Goal: Information Seeking & Learning: Learn about a topic

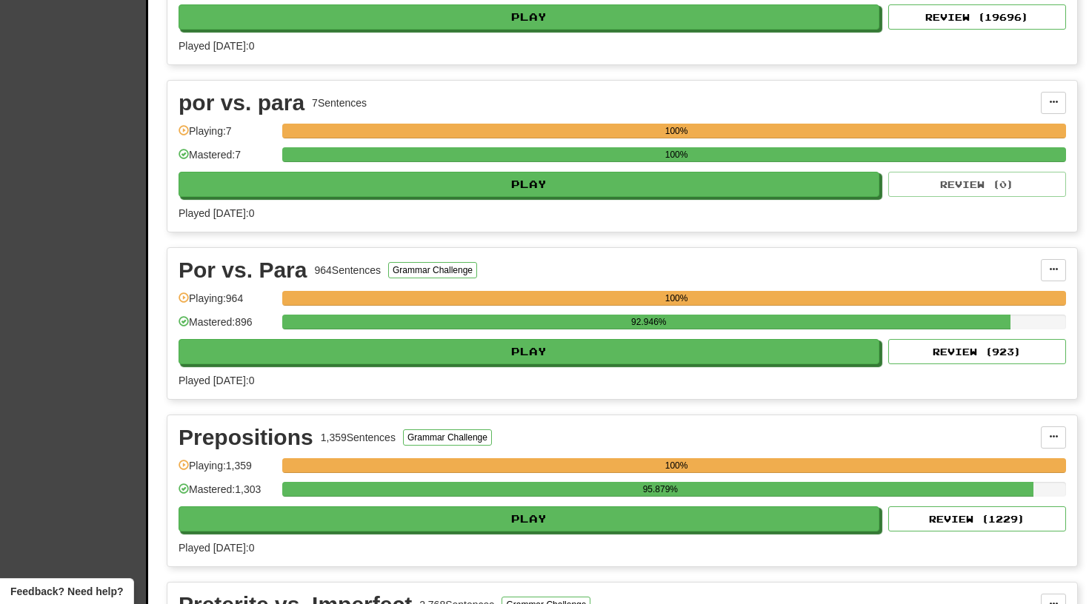
scroll to position [2606, 0]
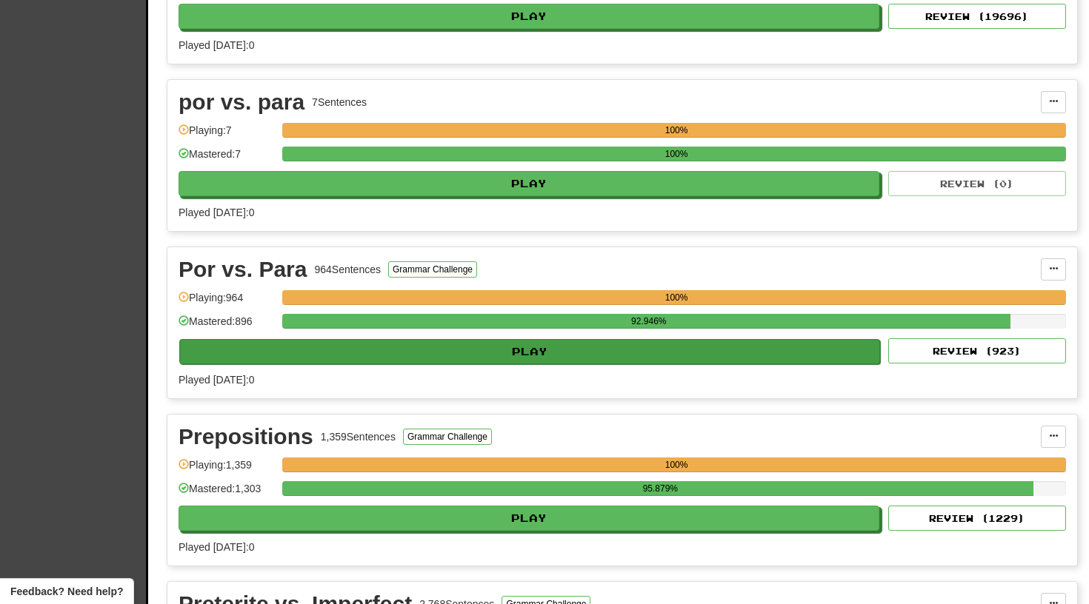
click at [470, 350] on button "Play" at bounding box center [529, 351] width 701 height 25
select select "**"
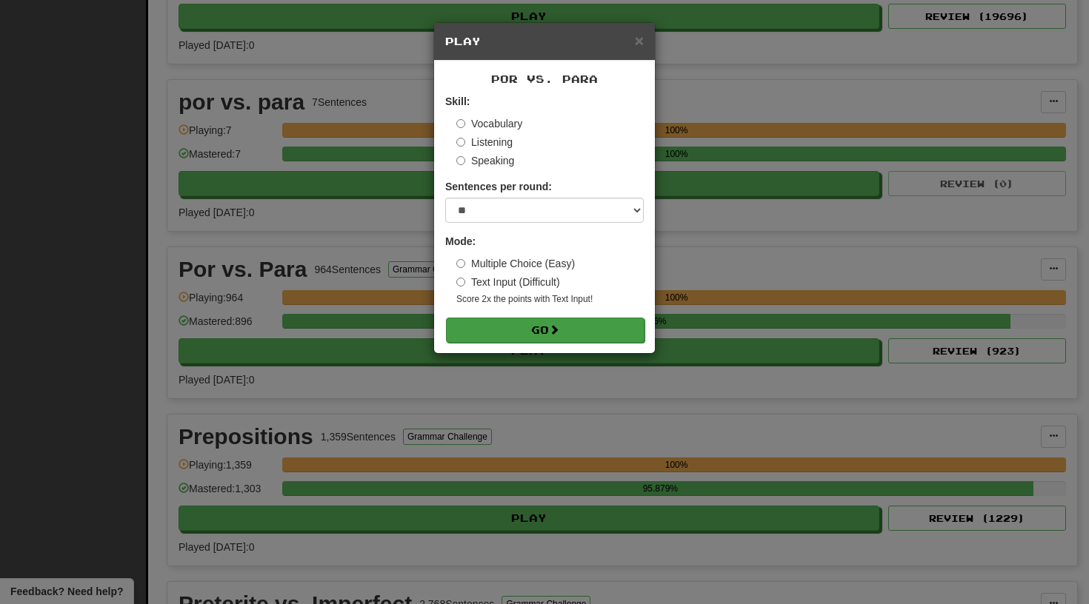
click at [516, 330] on button "Go" at bounding box center [545, 330] width 199 height 25
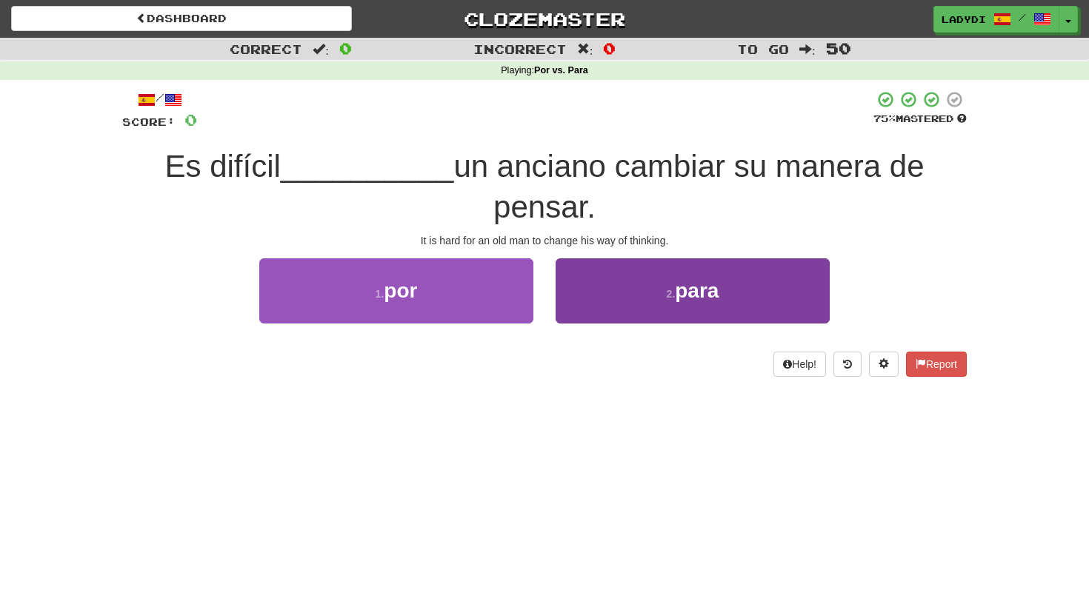
click at [618, 276] on button "2 . para" at bounding box center [693, 291] width 274 height 64
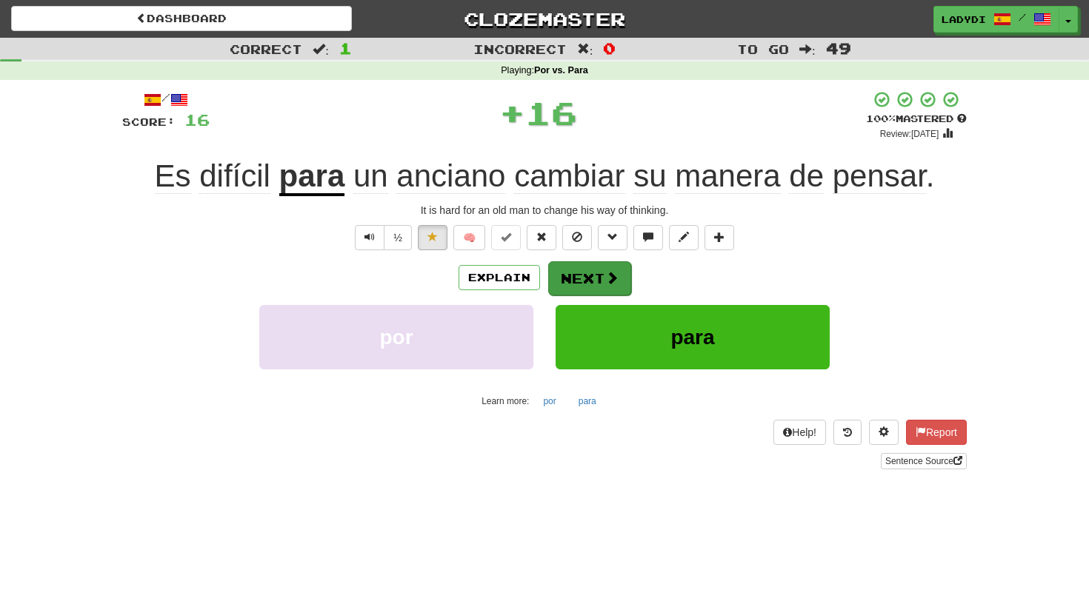
click at [590, 275] on button "Next" at bounding box center [589, 279] width 83 height 34
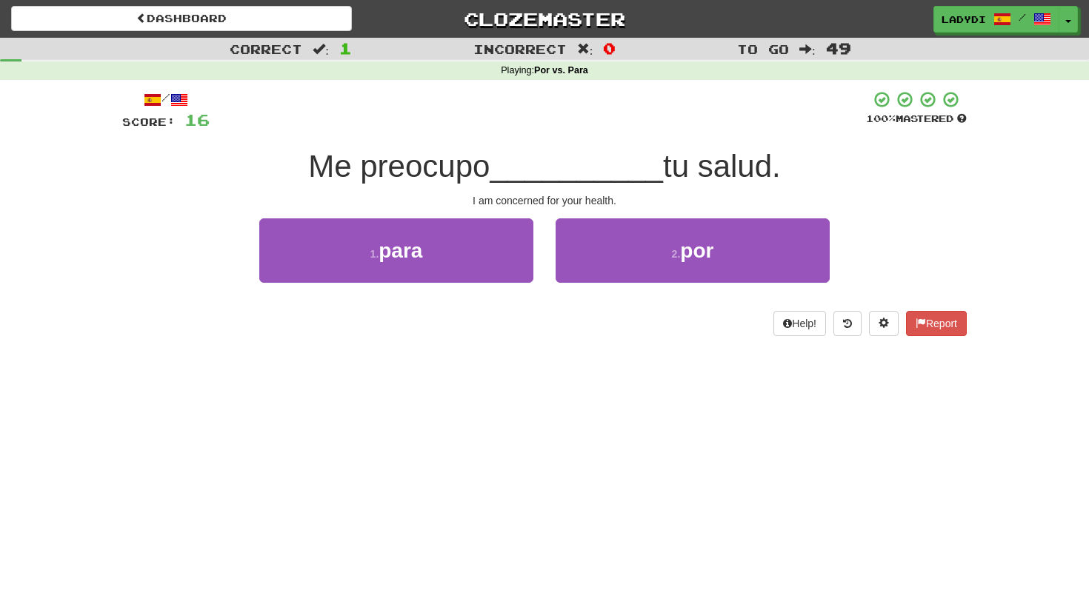
click at [590, 275] on button "2 . por" at bounding box center [693, 251] width 274 height 64
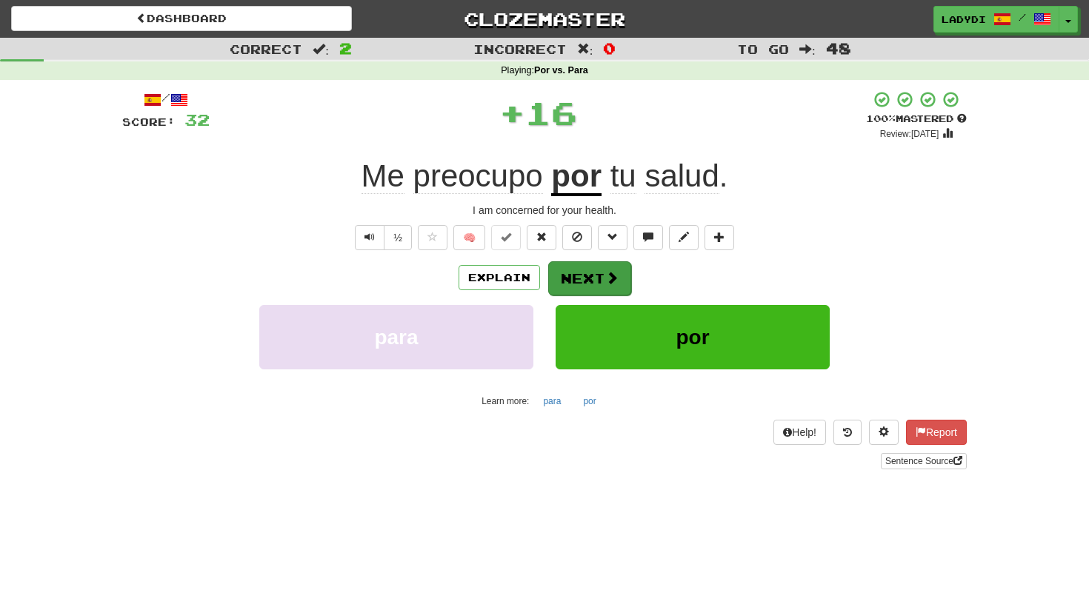
click at [584, 272] on button "Next" at bounding box center [589, 279] width 83 height 34
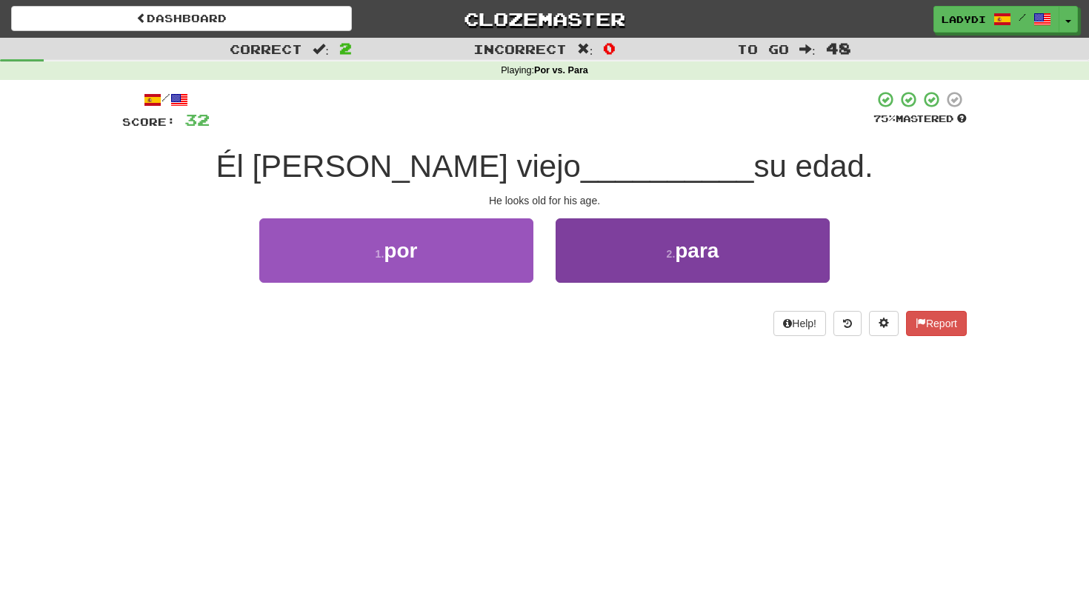
click at [584, 252] on button "2 . para" at bounding box center [693, 251] width 274 height 64
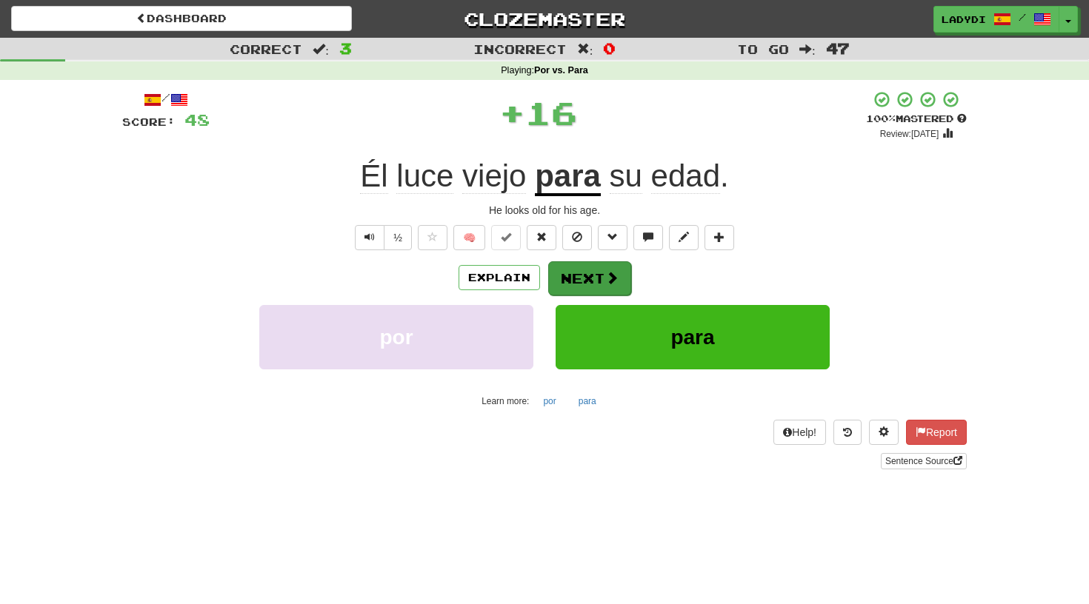
click at [582, 270] on button "Next" at bounding box center [589, 279] width 83 height 34
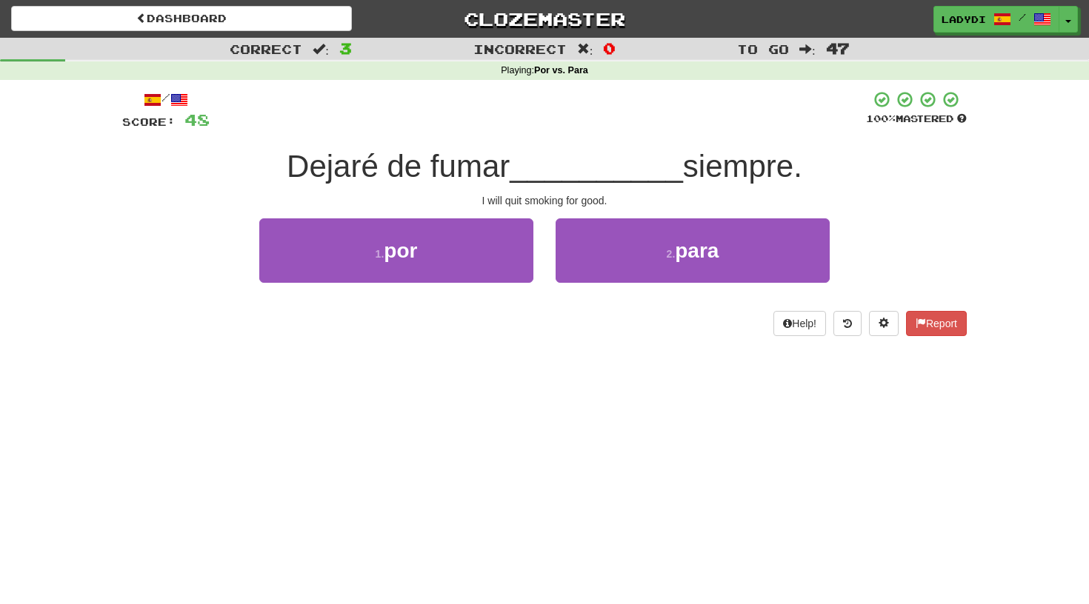
click at [582, 270] on button "2 . para" at bounding box center [693, 251] width 274 height 64
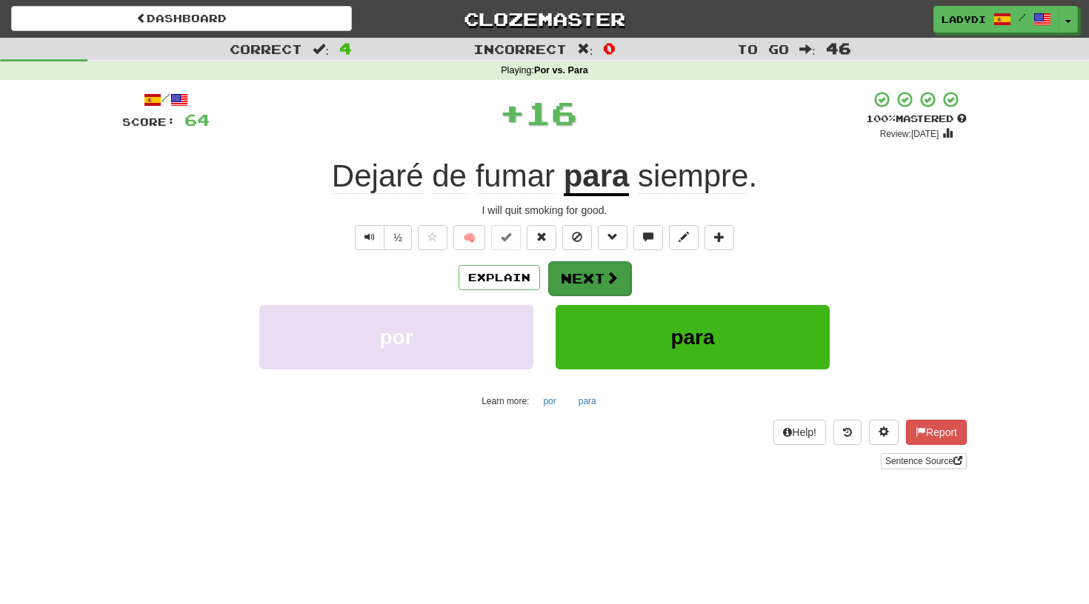
click at [579, 269] on button "Next" at bounding box center [589, 279] width 83 height 34
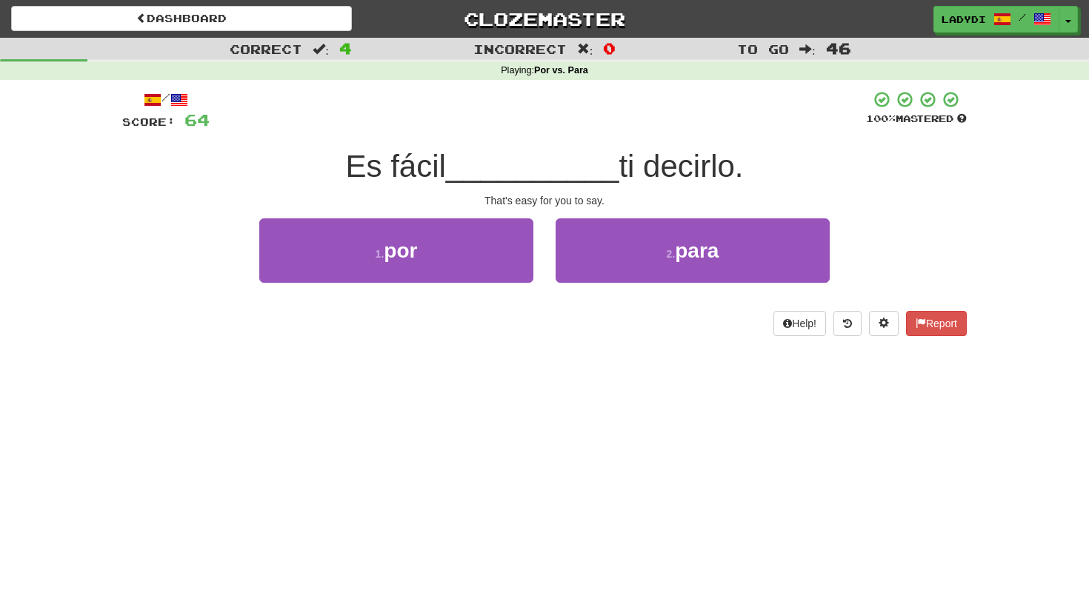
click at [579, 269] on button "2 . para" at bounding box center [693, 251] width 274 height 64
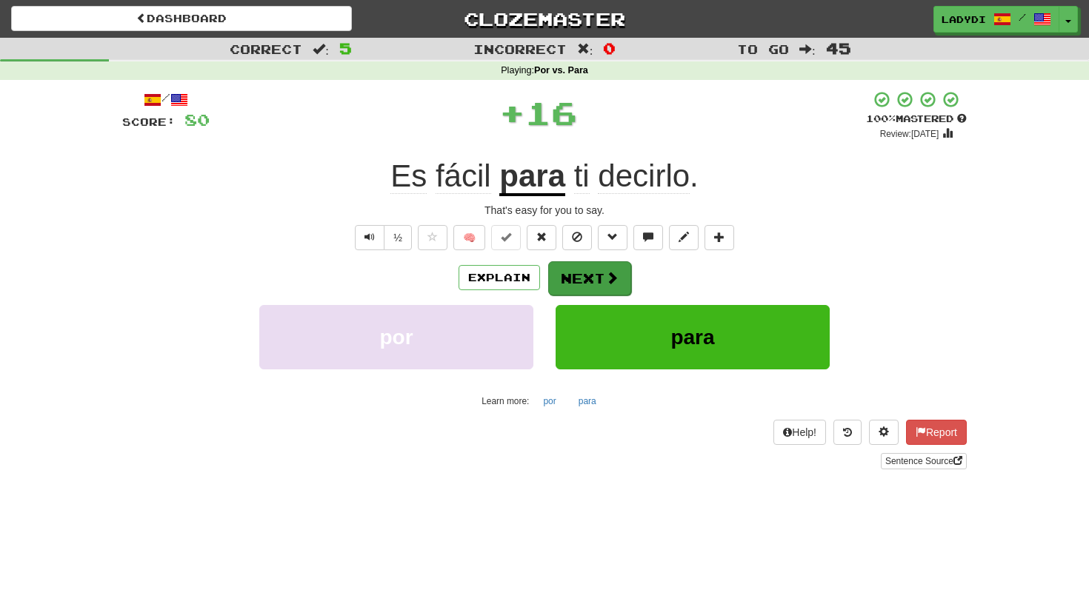
click at [579, 267] on button "Next" at bounding box center [589, 279] width 83 height 34
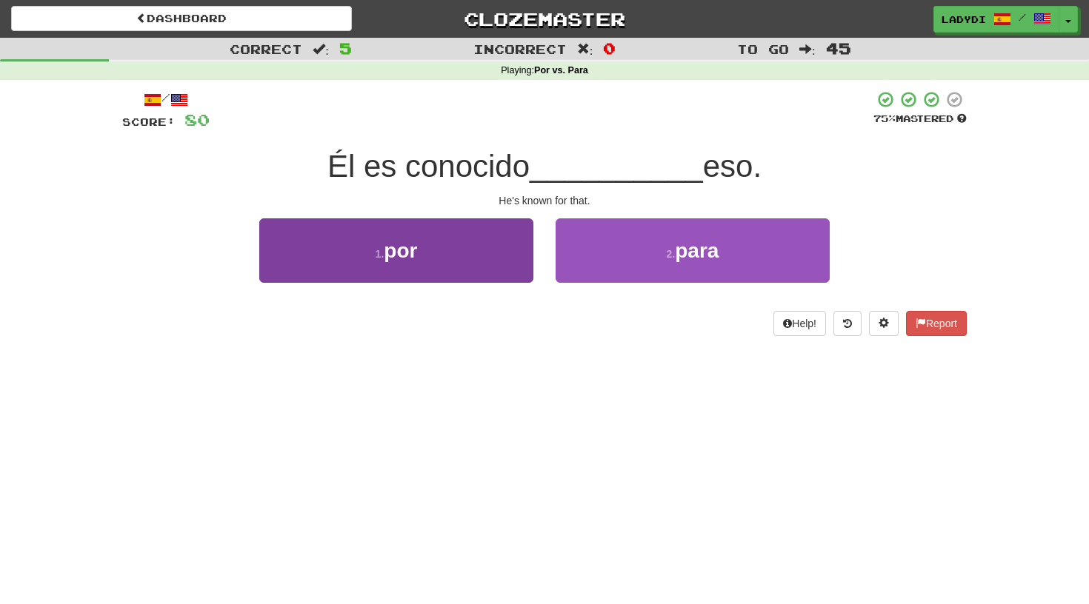
click at [481, 261] on button "1 . por" at bounding box center [396, 251] width 274 height 64
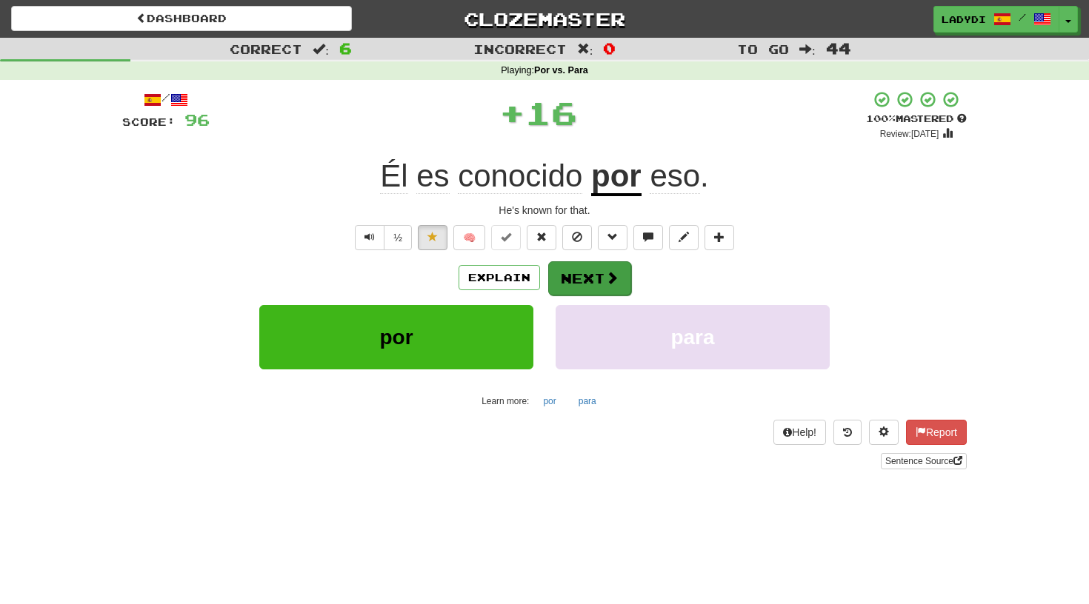
click at [587, 273] on button "Next" at bounding box center [589, 279] width 83 height 34
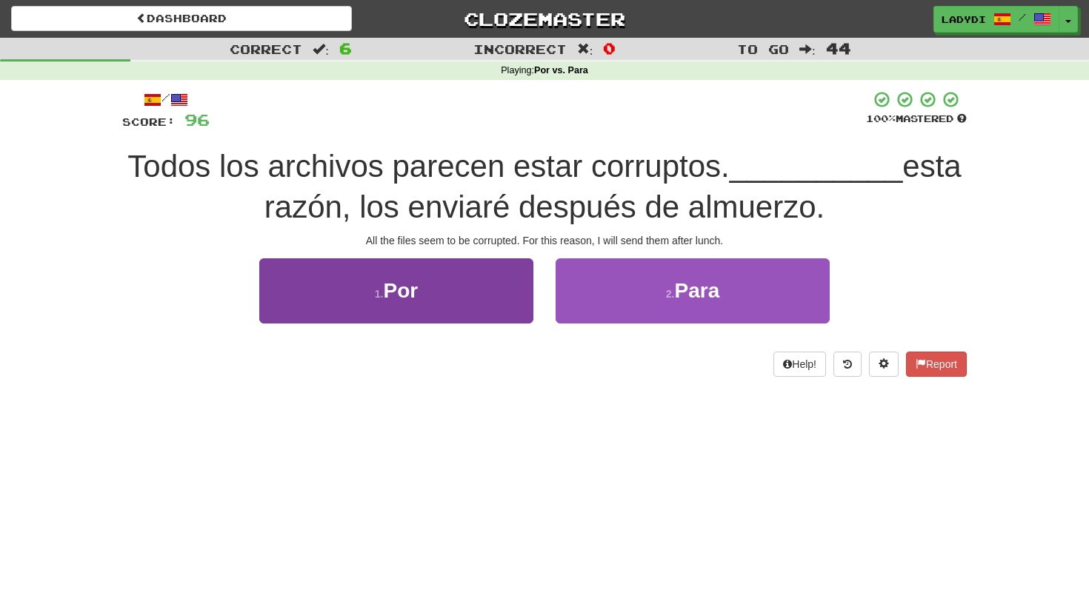
click at [509, 283] on button "1 . Por" at bounding box center [396, 291] width 274 height 64
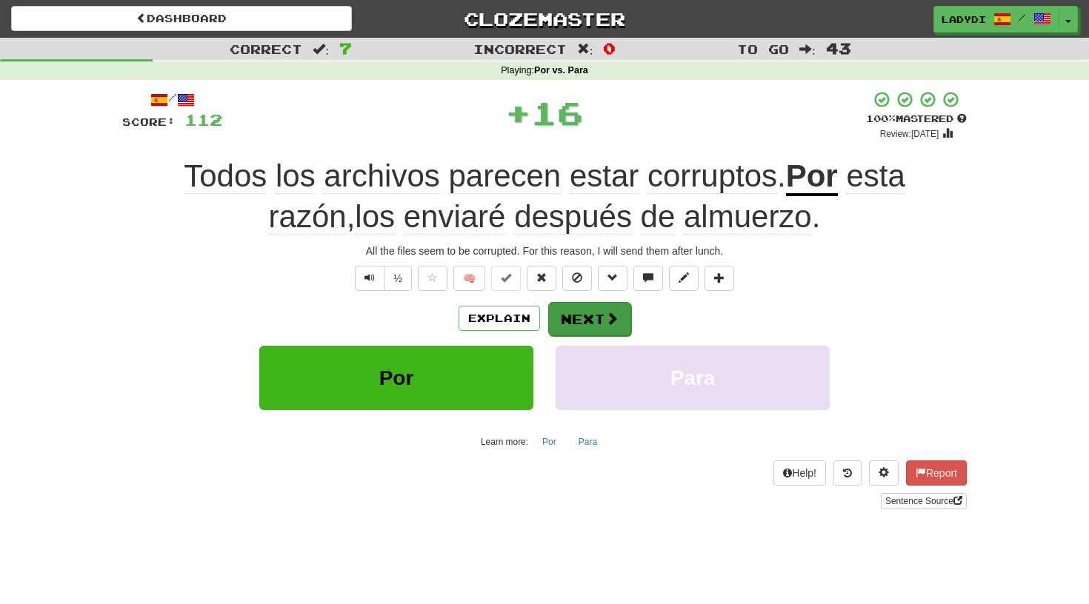
click at [589, 307] on button "Next" at bounding box center [589, 319] width 83 height 34
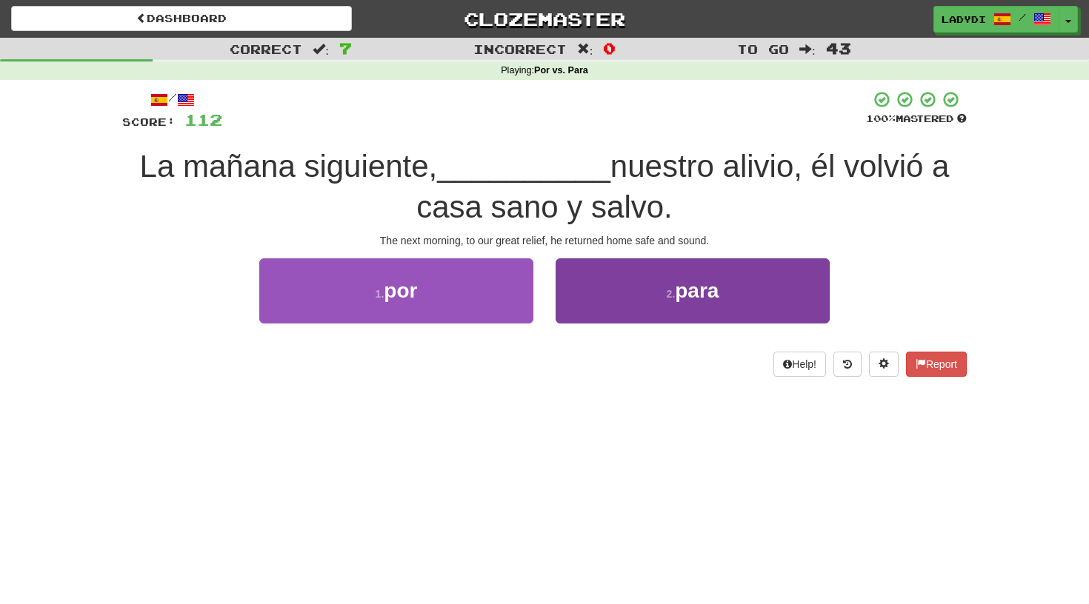
click at [603, 302] on button "2 . para" at bounding box center [693, 291] width 274 height 64
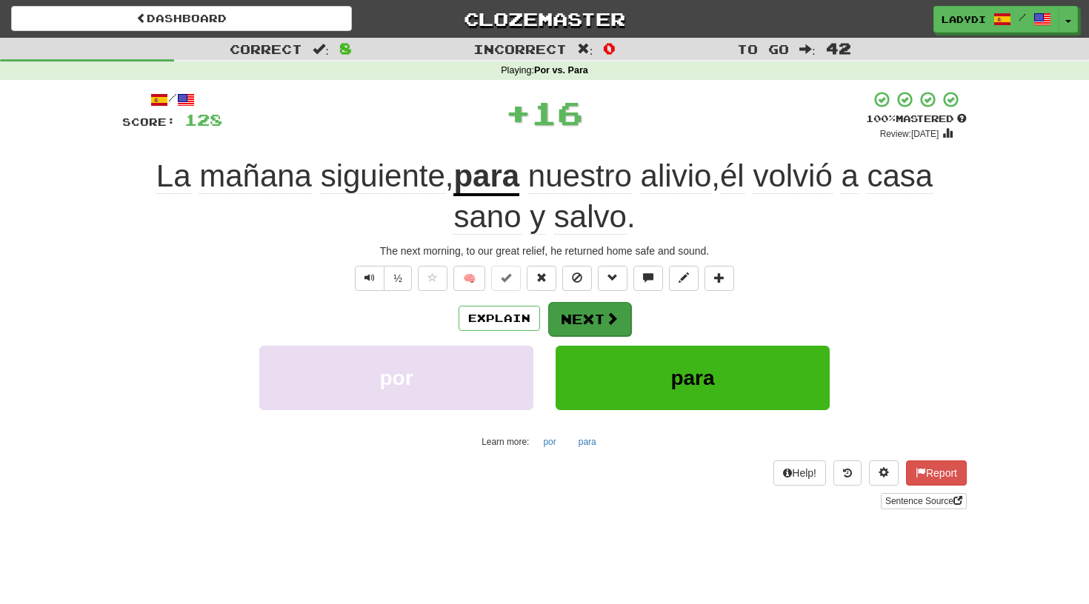
click at [584, 316] on button "Next" at bounding box center [589, 319] width 83 height 34
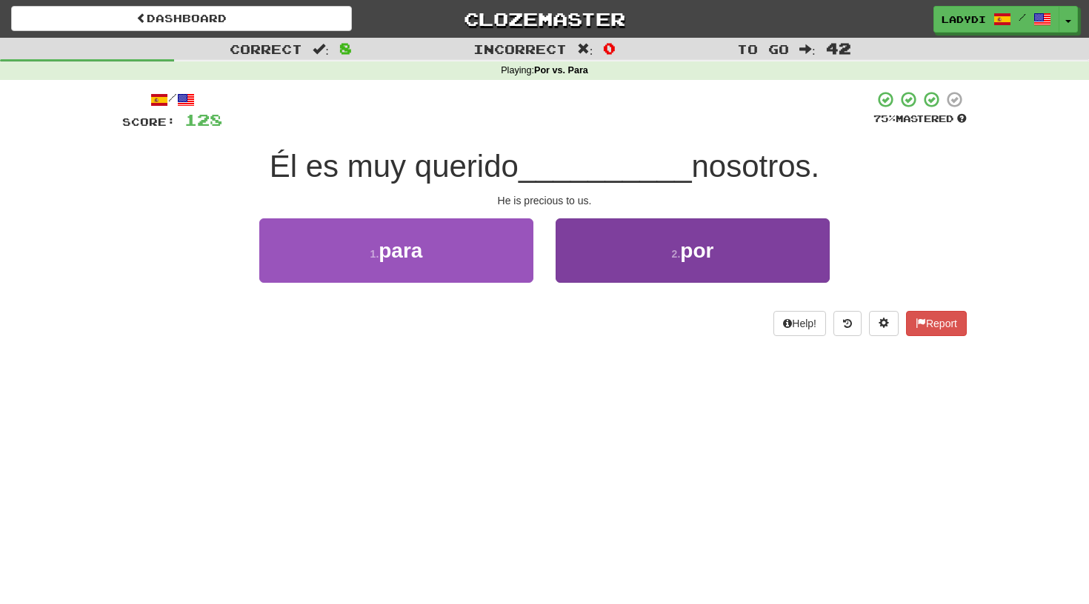
click at [602, 262] on button "2 . por" at bounding box center [693, 251] width 274 height 64
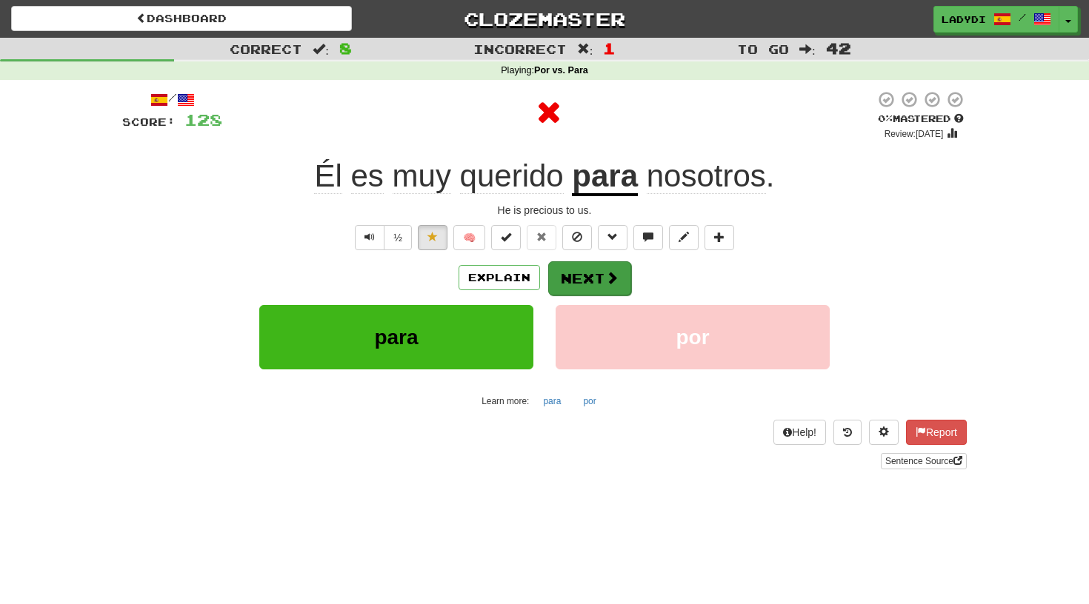
click at [587, 271] on button "Next" at bounding box center [589, 279] width 83 height 34
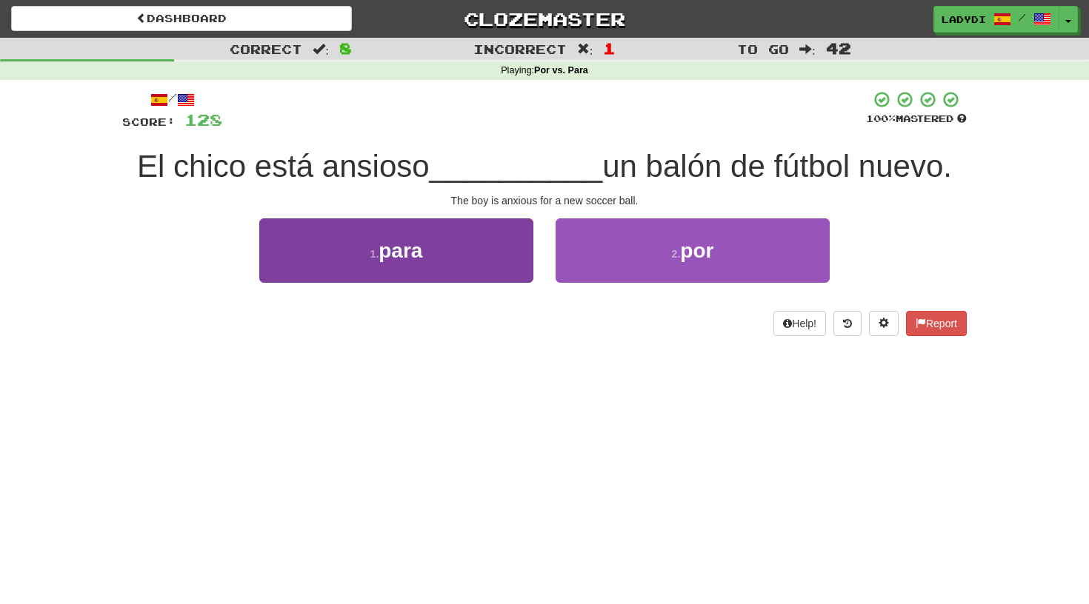
click at [492, 253] on button "1 . para" at bounding box center [396, 251] width 274 height 64
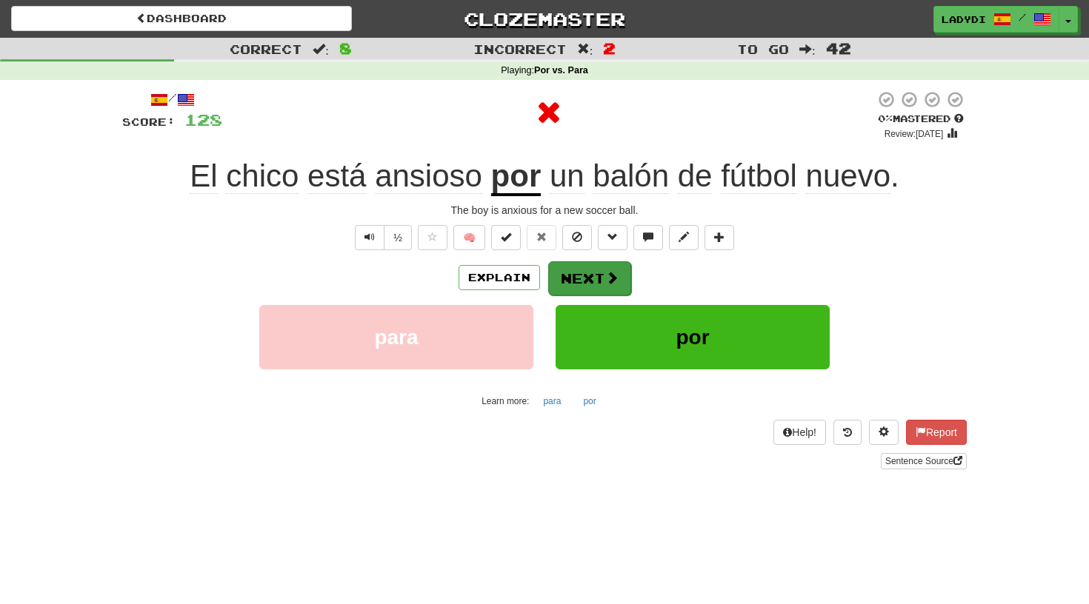
click at [571, 271] on button "Next" at bounding box center [589, 279] width 83 height 34
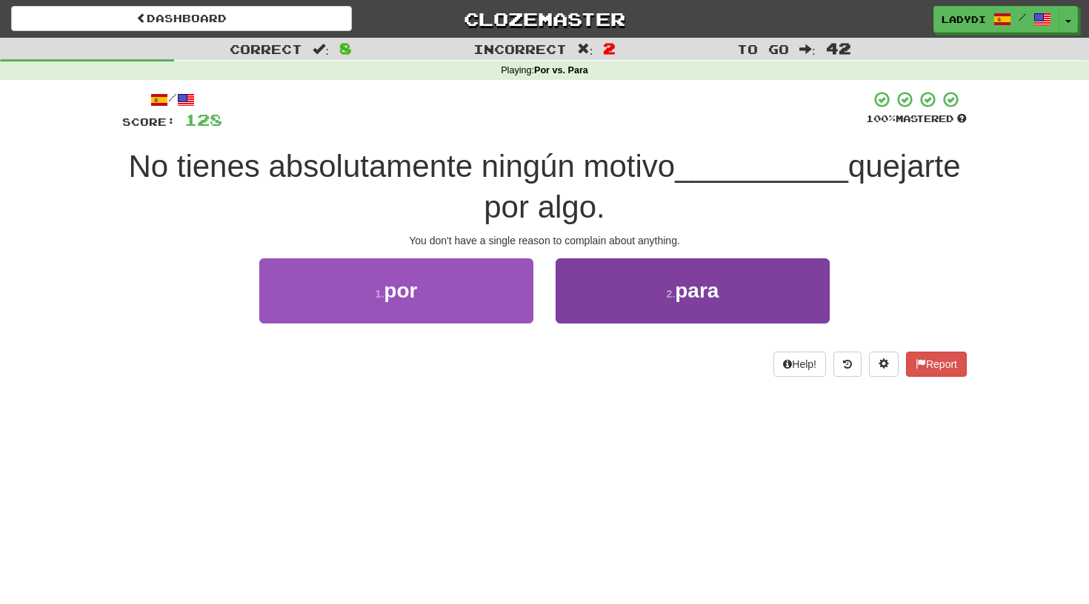
click at [586, 285] on button "2 . para" at bounding box center [693, 291] width 274 height 64
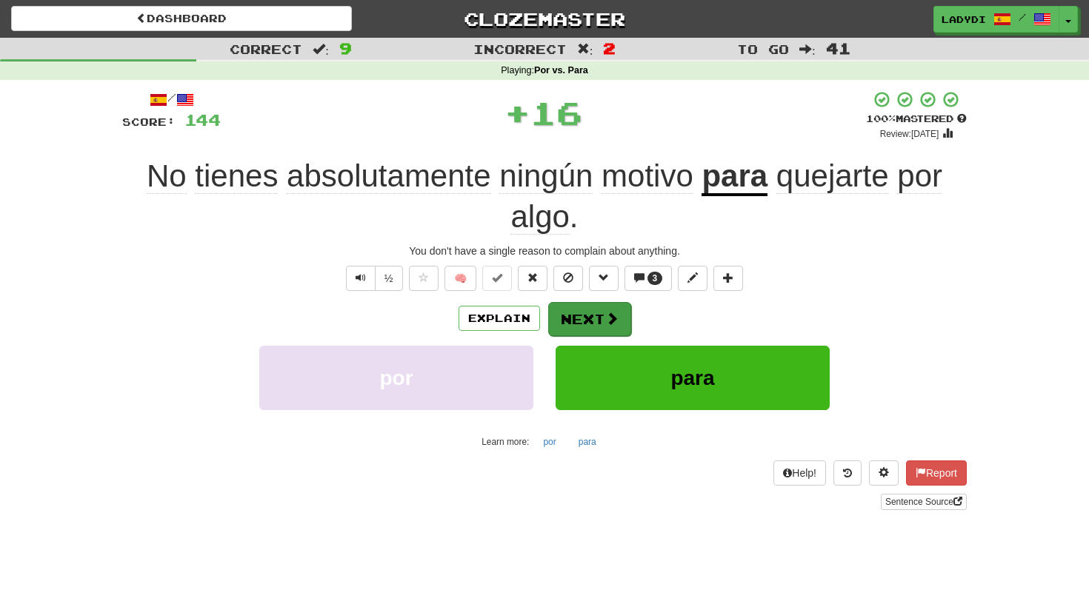
click at [576, 309] on button "Next" at bounding box center [589, 319] width 83 height 34
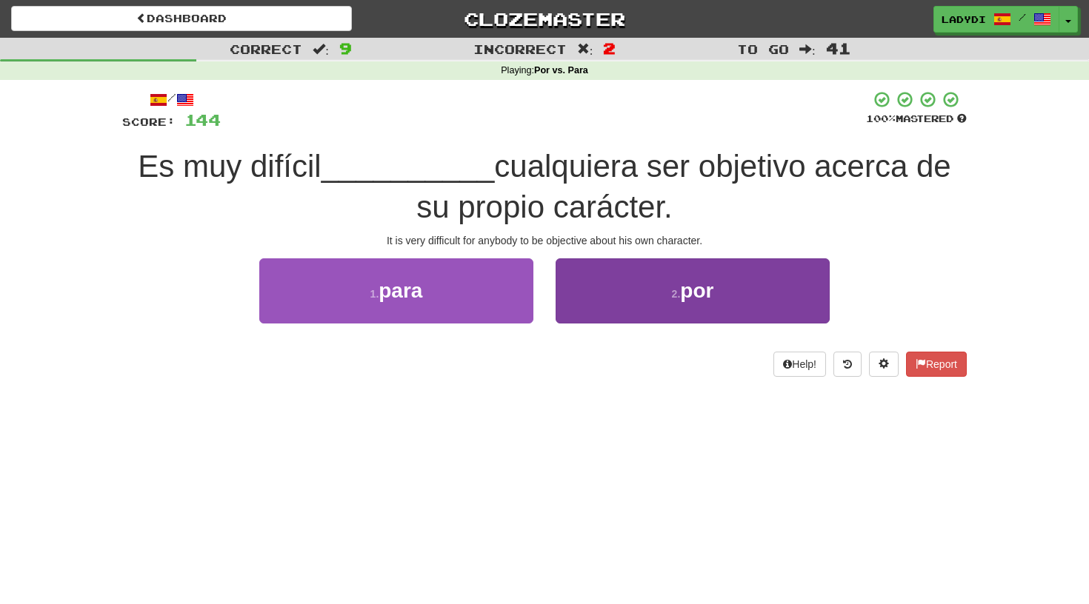
click at [597, 299] on button "2 . por" at bounding box center [693, 291] width 274 height 64
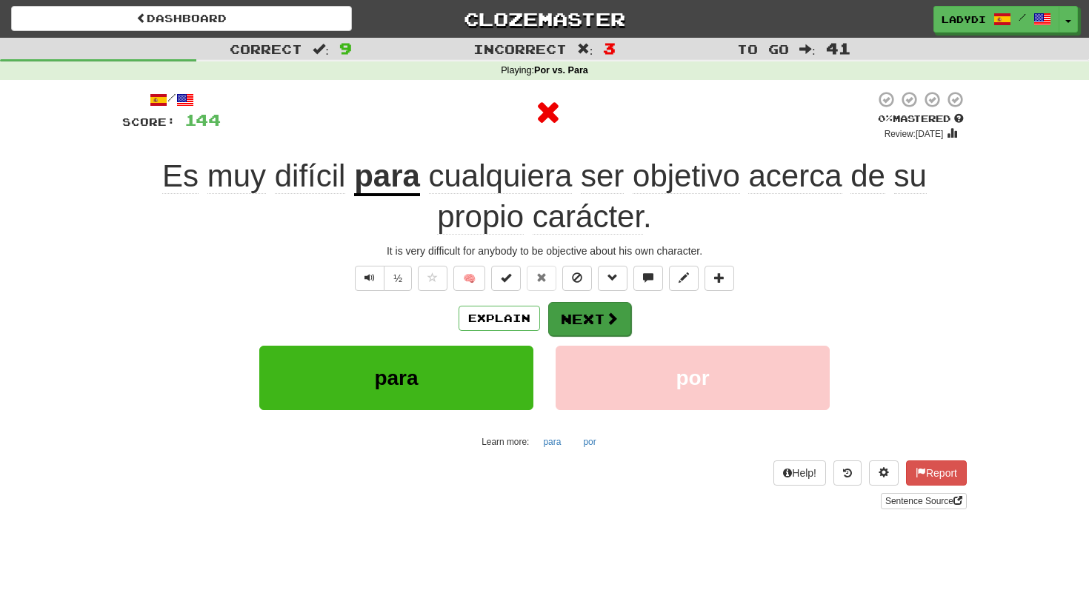
click at [584, 313] on button "Next" at bounding box center [589, 319] width 83 height 34
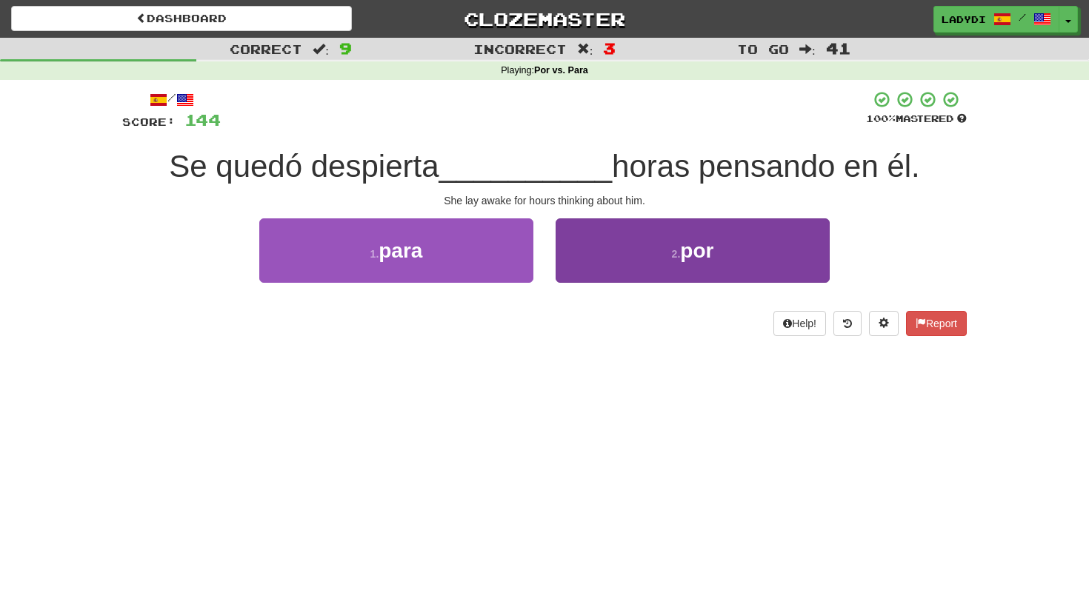
click at [591, 261] on button "2 . por" at bounding box center [693, 251] width 274 height 64
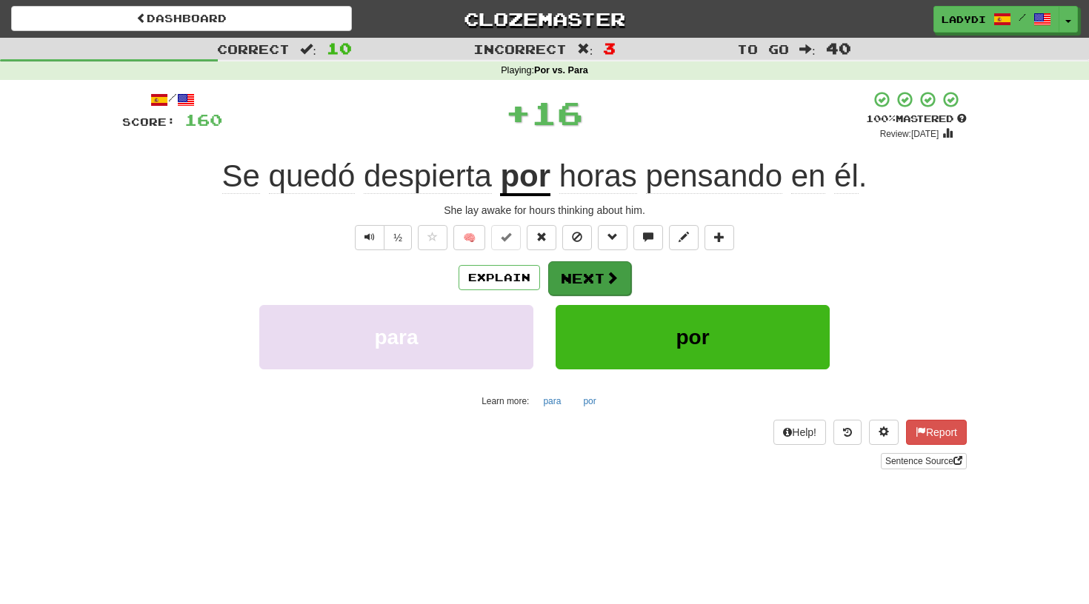
click at [582, 264] on button "Next" at bounding box center [589, 279] width 83 height 34
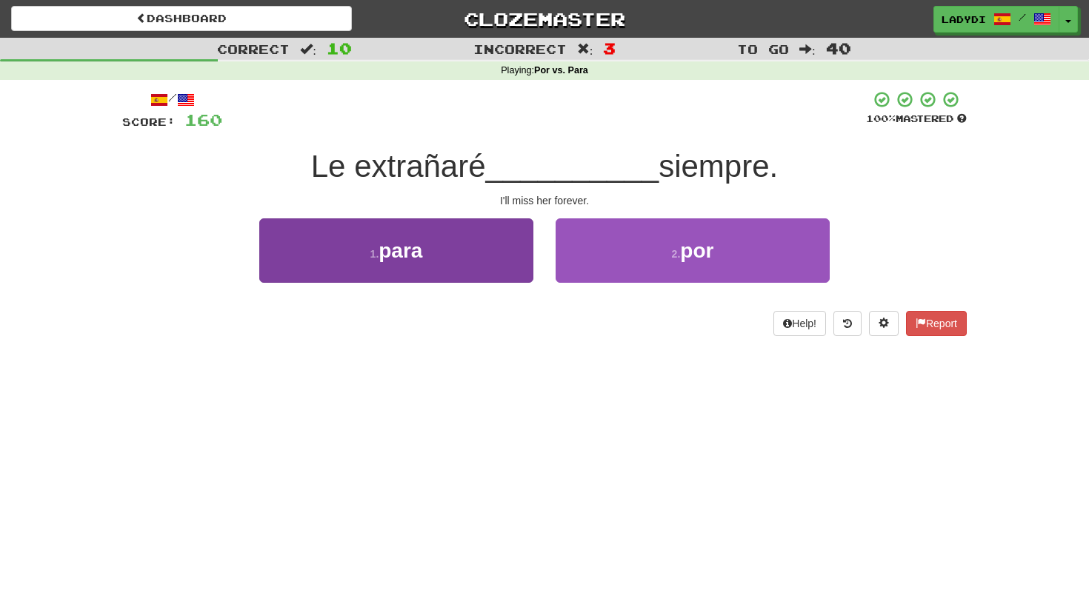
click at [519, 262] on button "1 . para" at bounding box center [396, 251] width 274 height 64
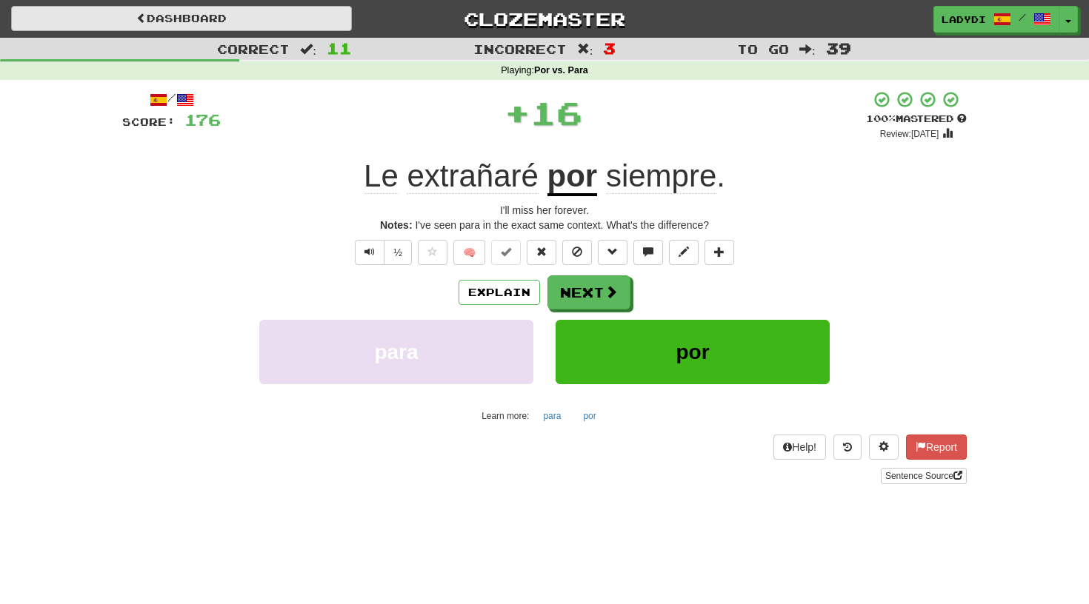
click at [136, 21] on span at bounding box center [141, 18] width 10 height 10
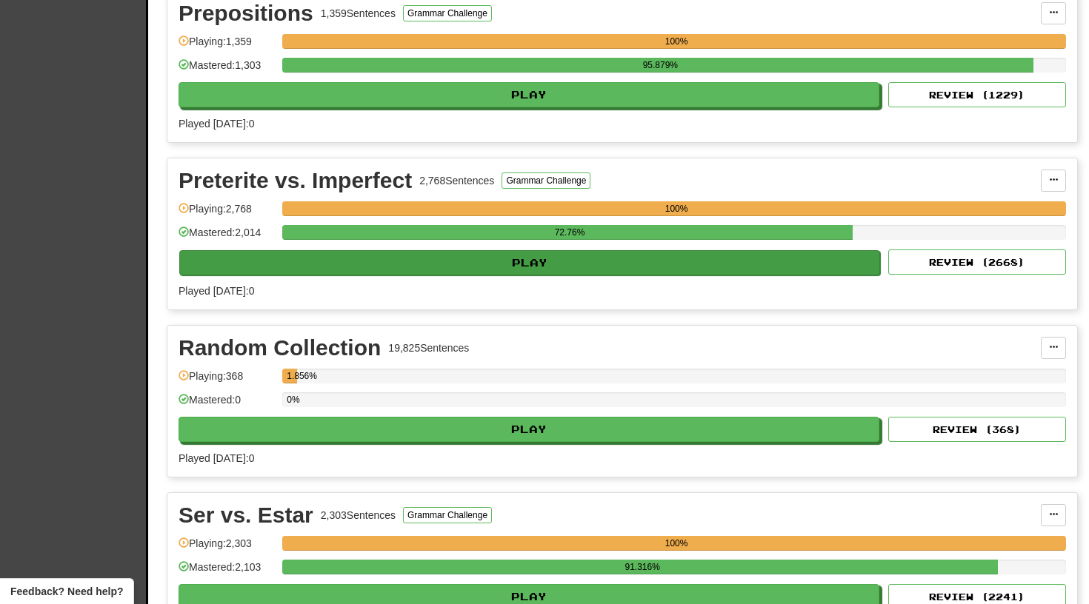
scroll to position [3036, 0]
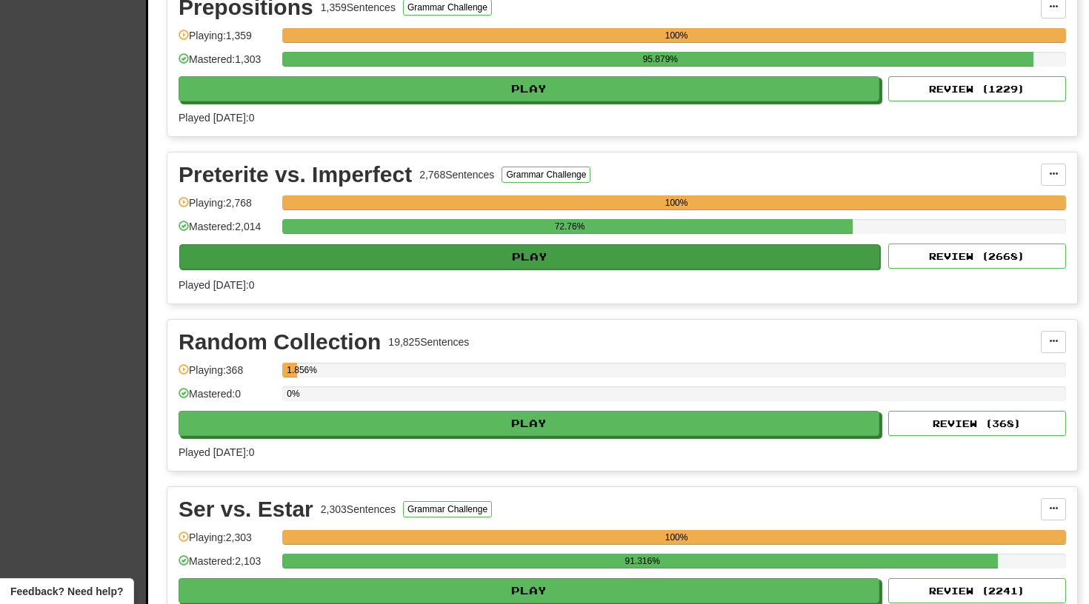
click at [491, 255] on button "Play" at bounding box center [529, 256] width 701 height 25
select select "**"
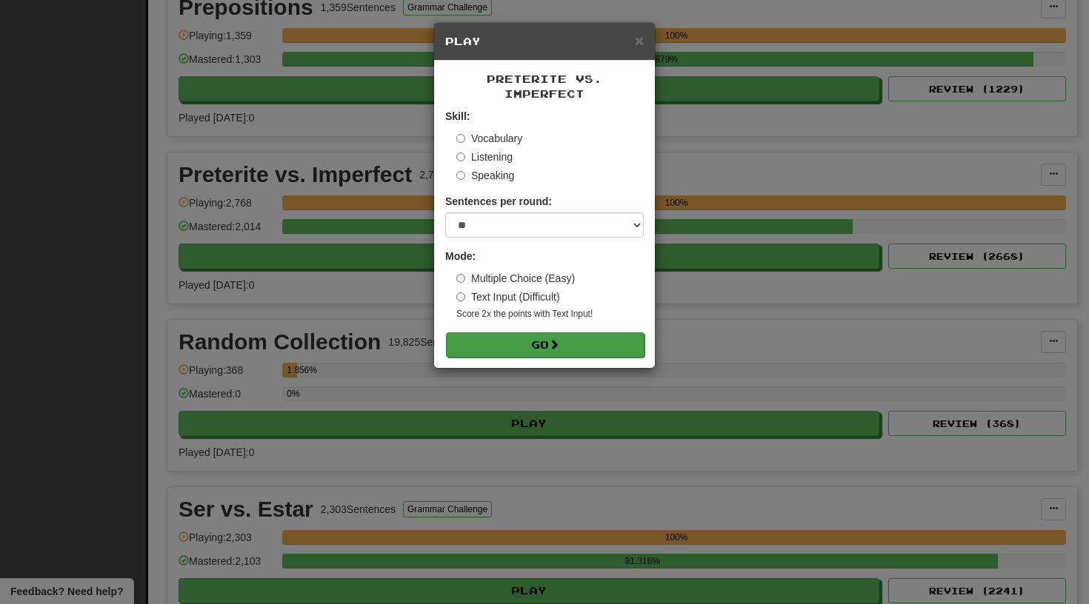
click at [489, 333] on button "Go" at bounding box center [545, 345] width 199 height 25
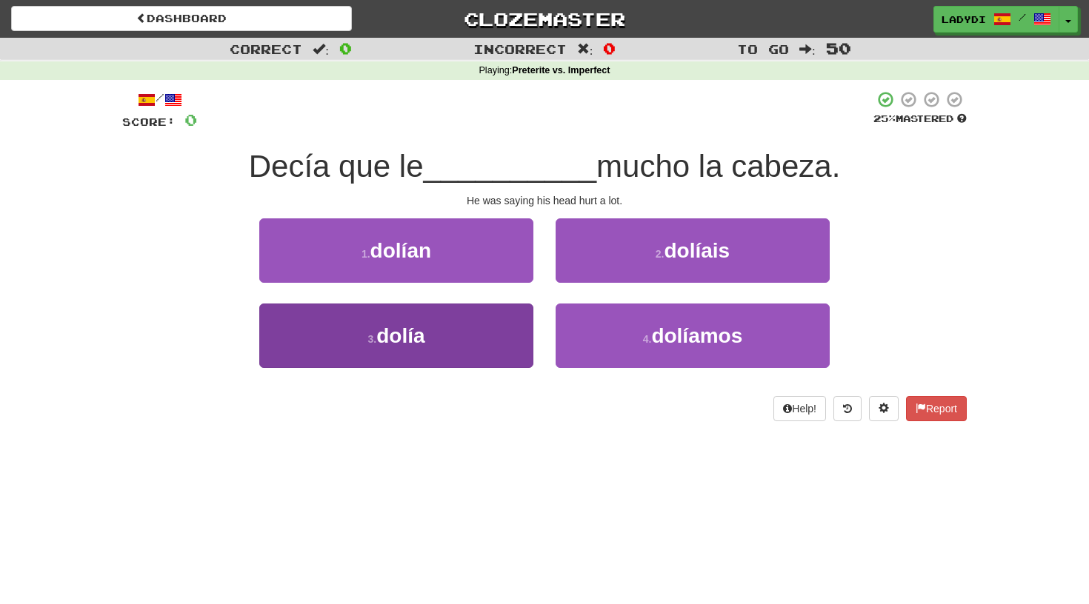
click at [479, 336] on button "3 . dolía" at bounding box center [396, 336] width 274 height 64
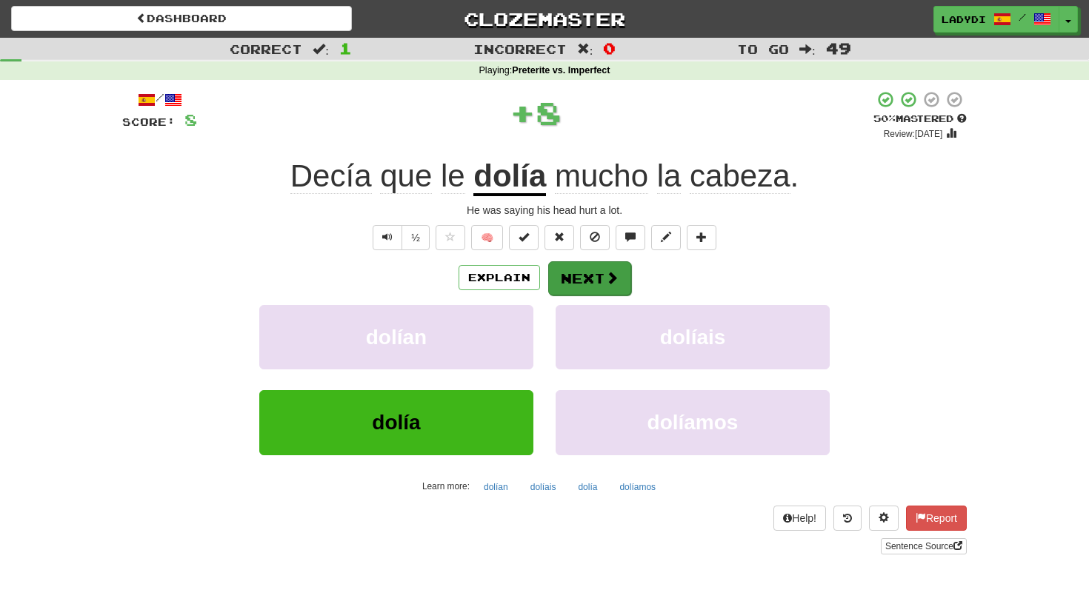
click at [579, 264] on button "Next" at bounding box center [589, 279] width 83 height 34
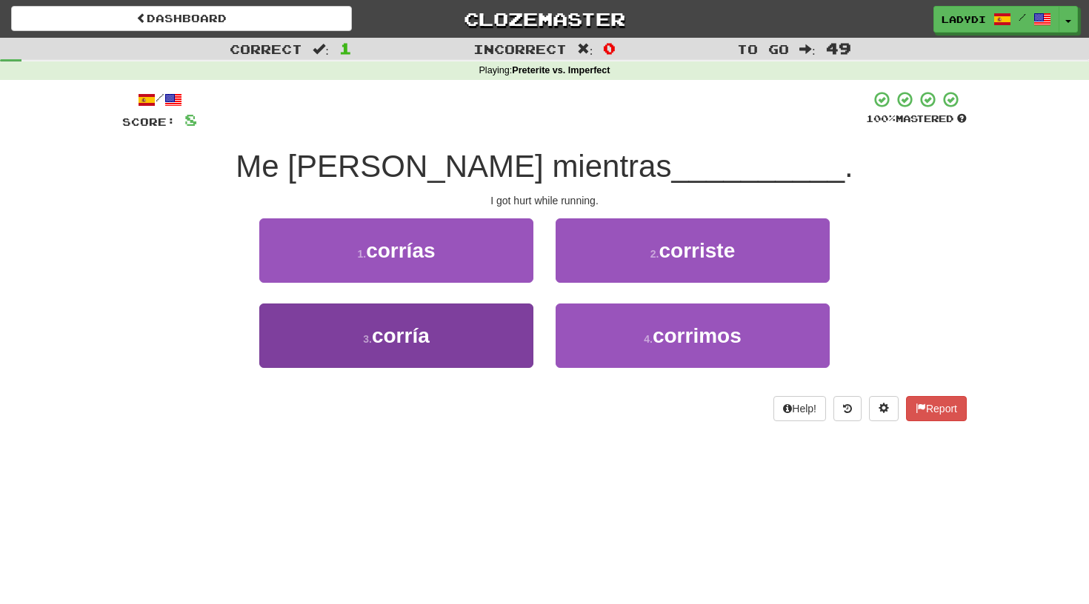
click at [520, 328] on button "3 . corría" at bounding box center [396, 336] width 274 height 64
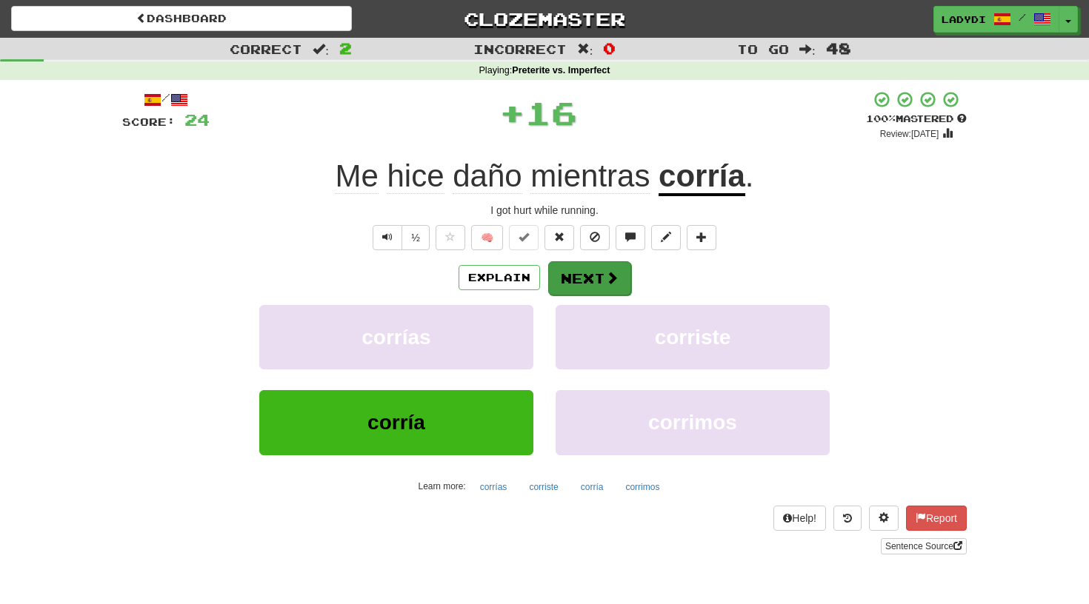
click at [579, 265] on button "Next" at bounding box center [589, 279] width 83 height 34
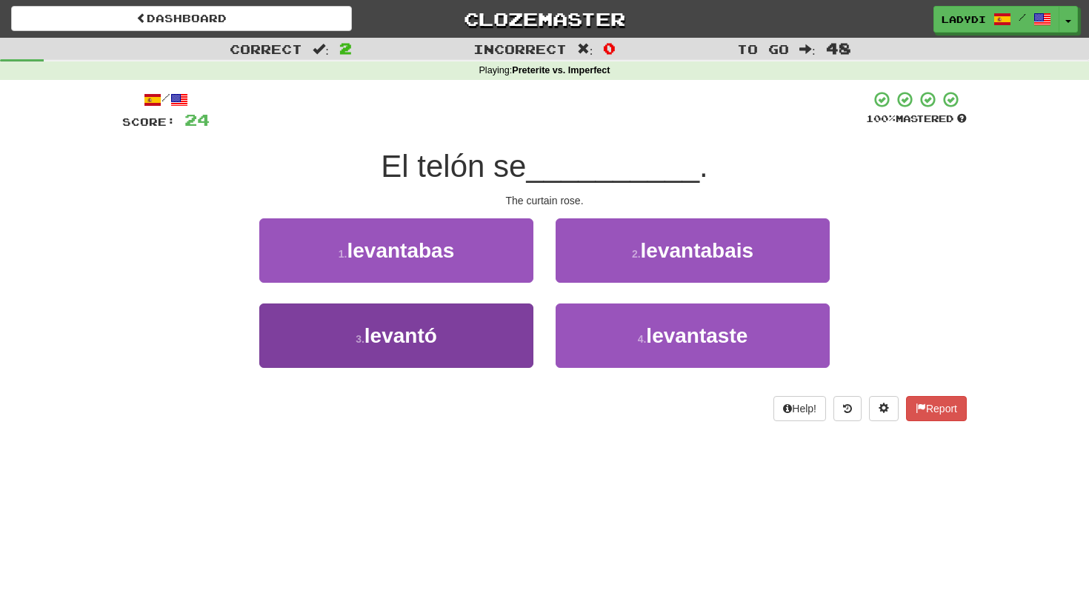
click at [504, 322] on button "3 . levantó" at bounding box center [396, 336] width 274 height 64
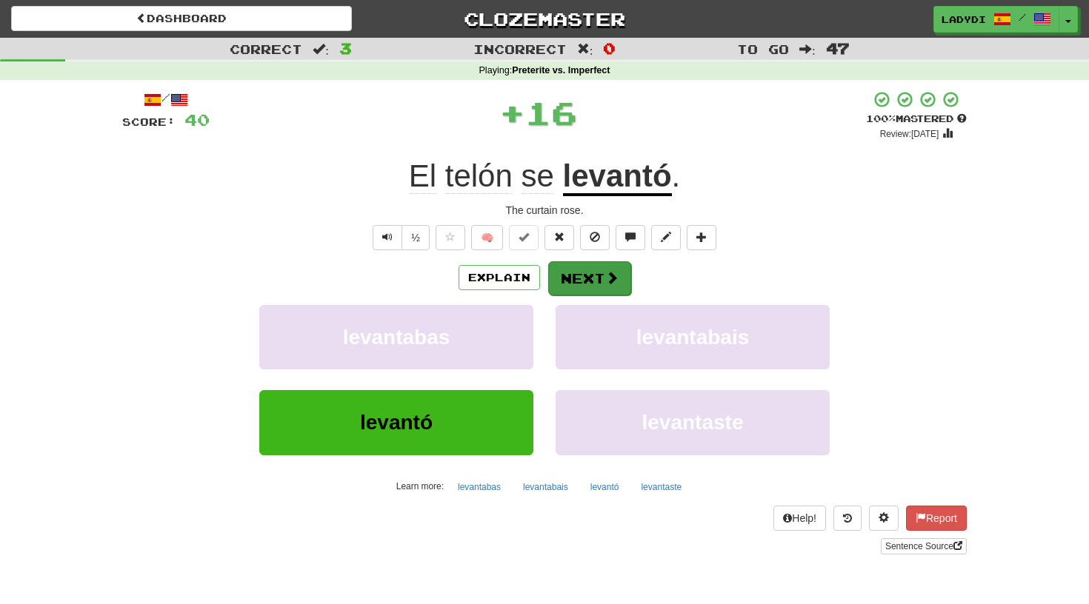
click at [576, 276] on button "Next" at bounding box center [589, 279] width 83 height 34
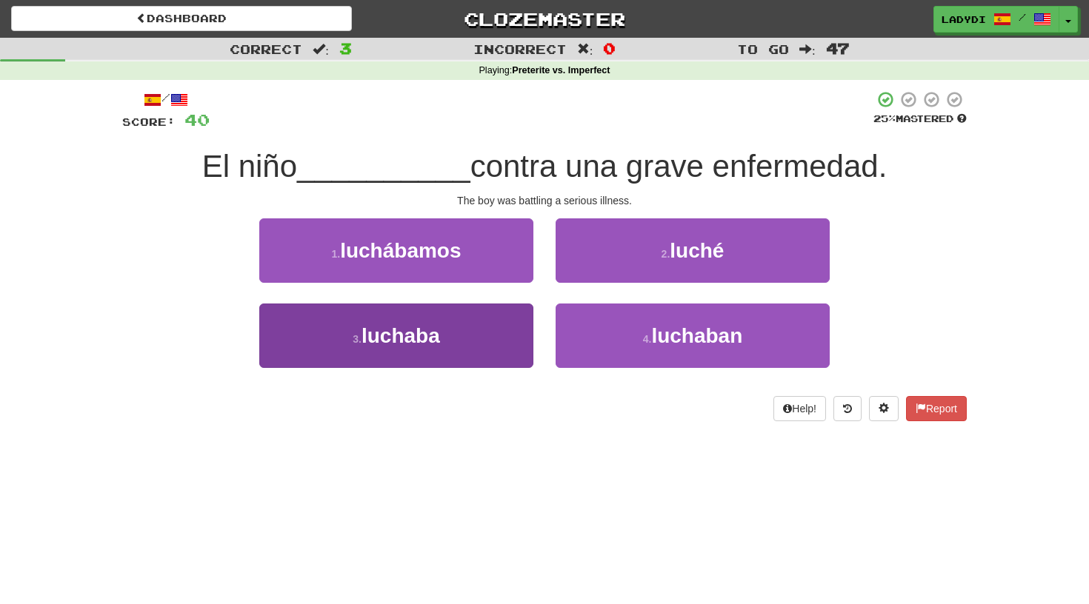
click at [493, 320] on button "3 . luchaba" at bounding box center [396, 336] width 274 height 64
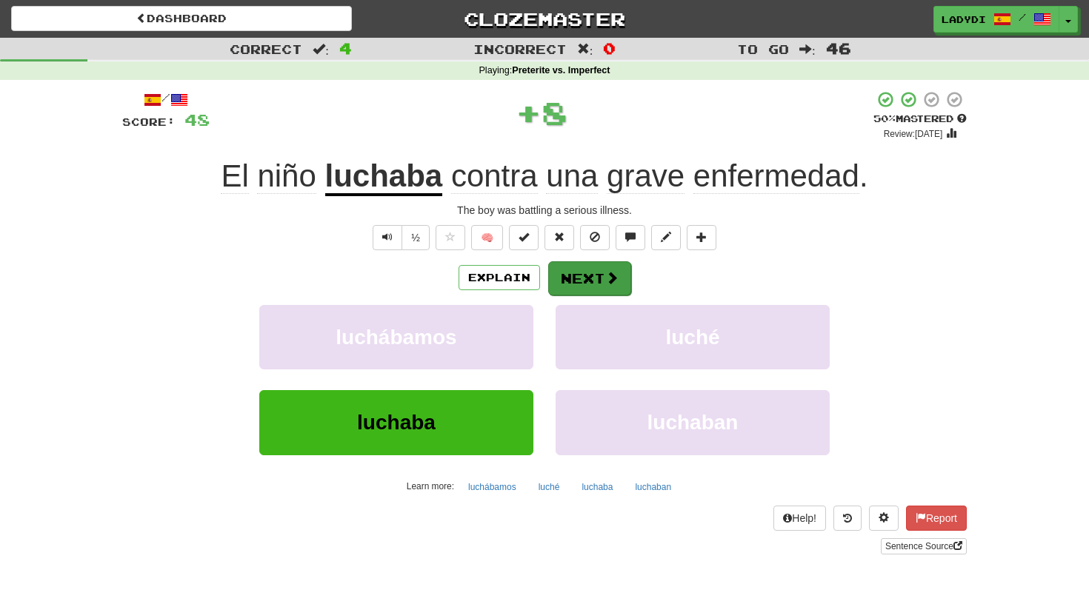
click at [580, 264] on button "Next" at bounding box center [589, 279] width 83 height 34
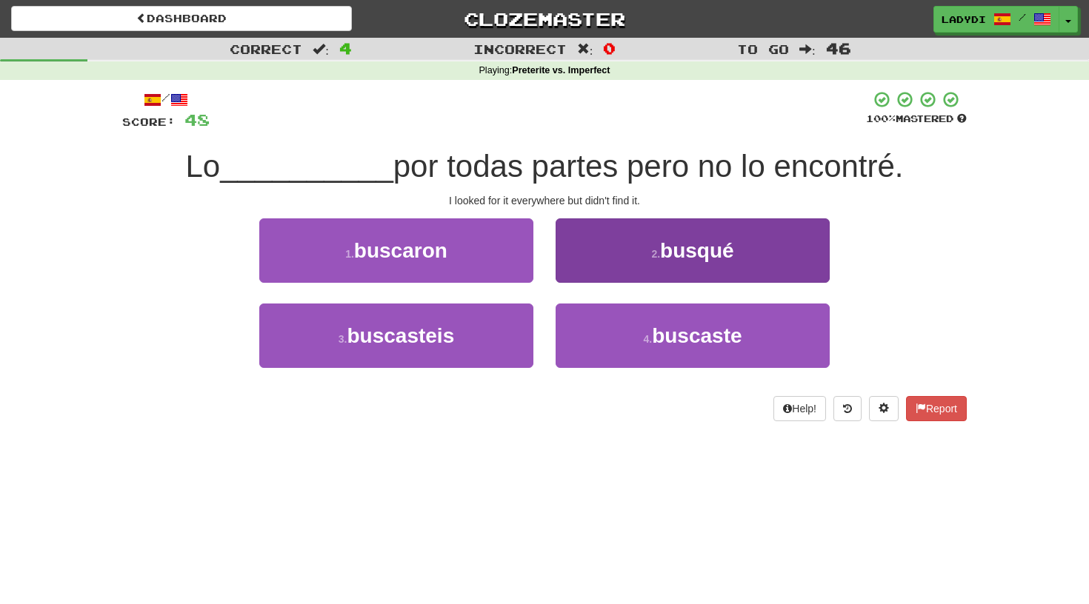
click at [602, 248] on button "2 . busqué" at bounding box center [693, 251] width 274 height 64
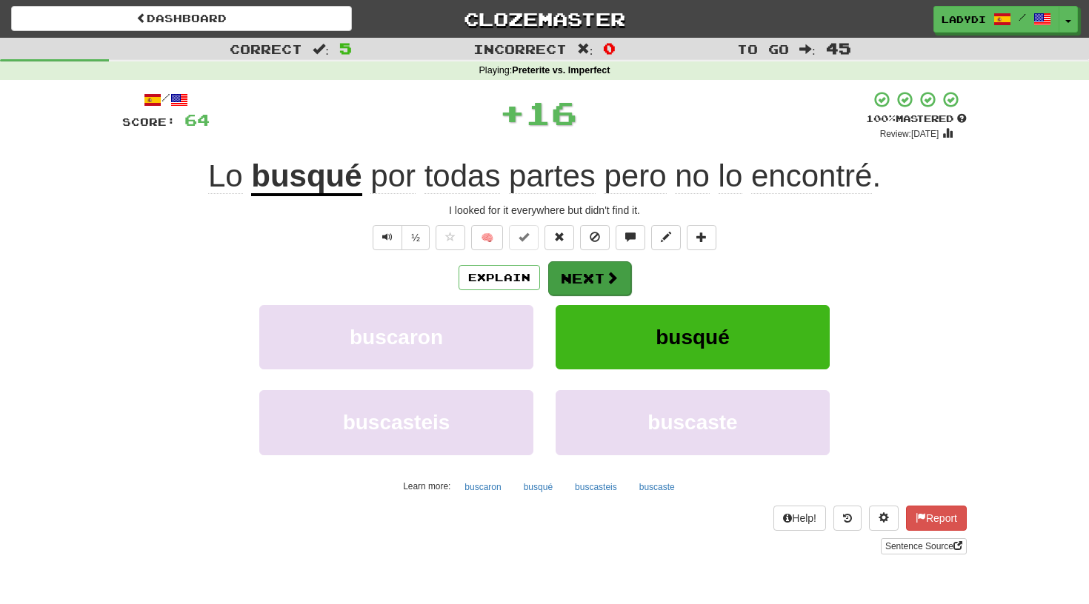
click at [581, 278] on button "Next" at bounding box center [589, 279] width 83 height 34
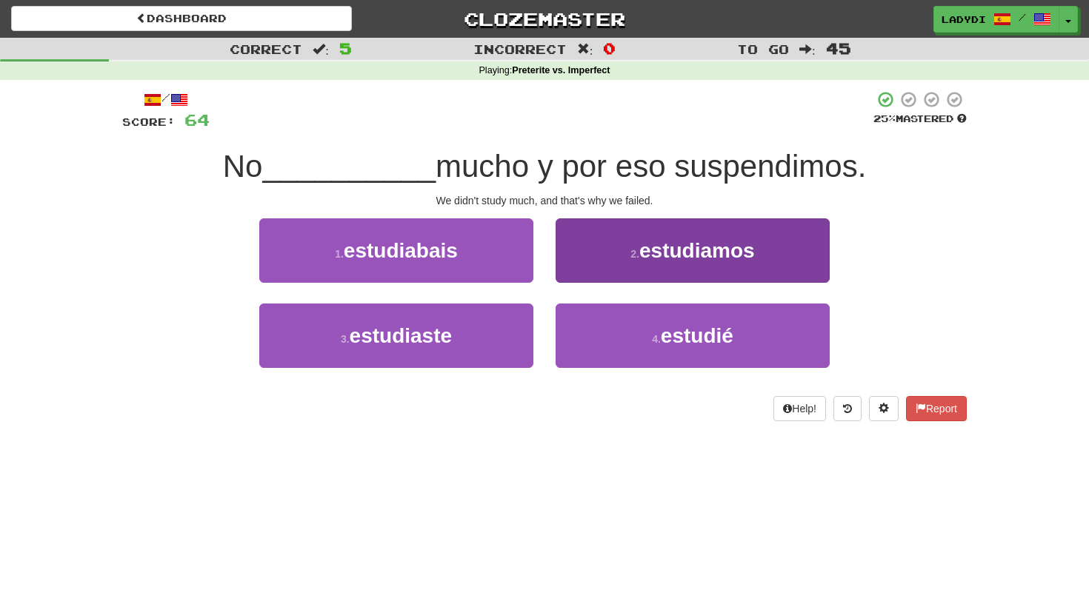
click at [592, 247] on button "2 . estudiamos" at bounding box center [693, 251] width 274 height 64
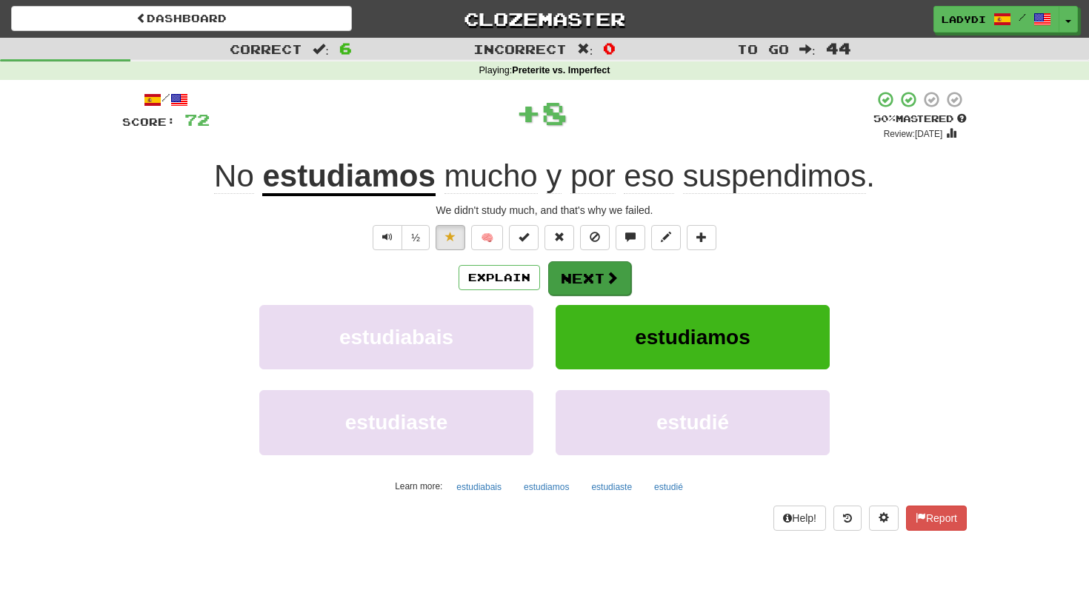
click at [579, 268] on button "Next" at bounding box center [589, 279] width 83 height 34
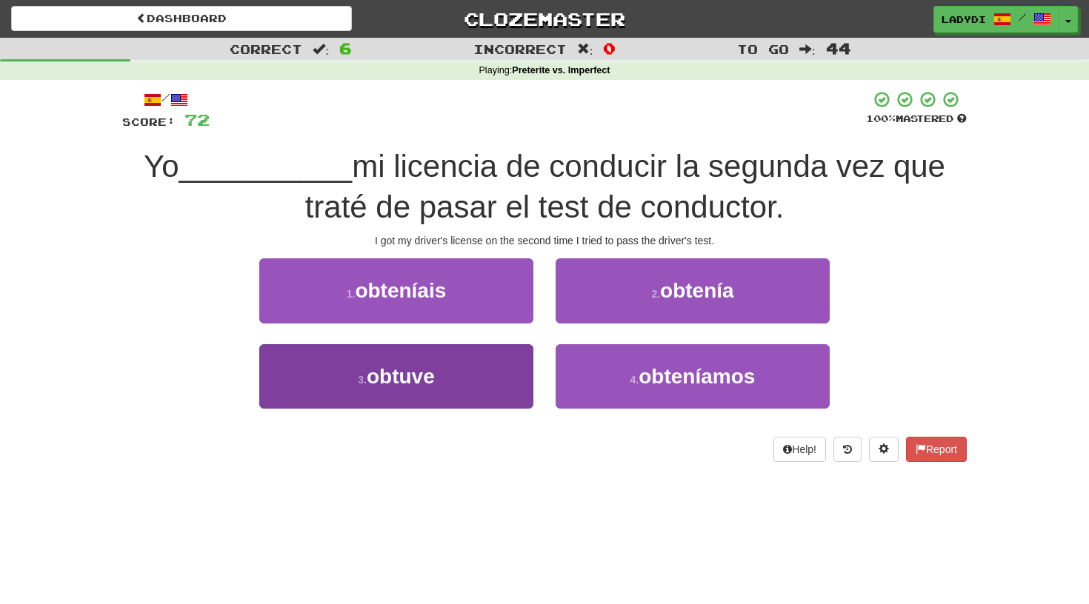
click at [481, 373] on button "3 . obtuve" at bounding box center [396, 376] width 274 height 64
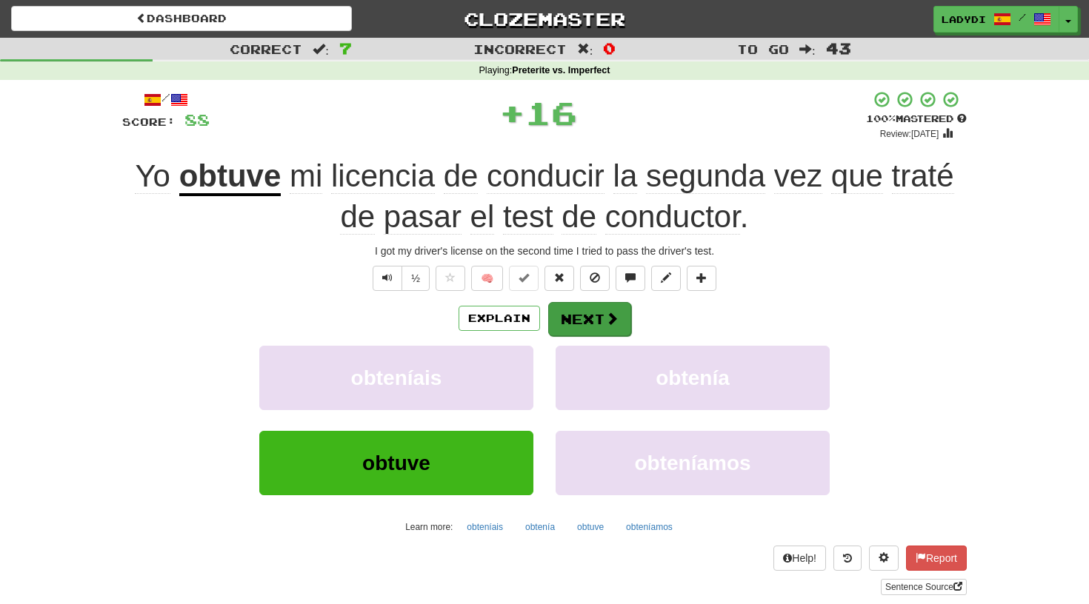
click at [580, 317] on button "Next" at bounding box center [589, 319] width 83 height 34
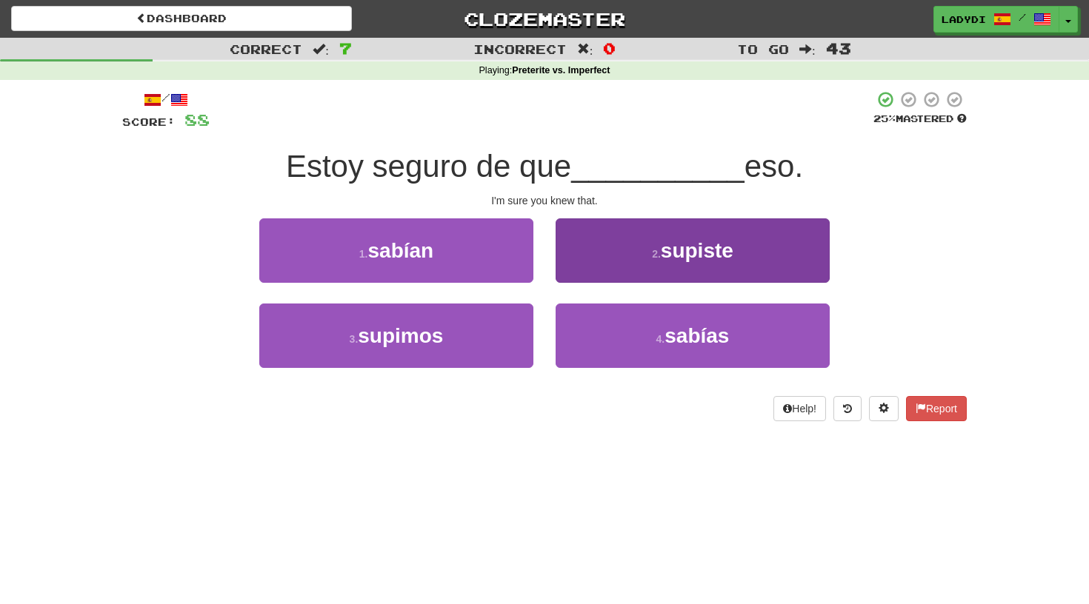
click at [586, 264] on button "2 . supiste" at bounding box center [693, 251] width 274 height 64
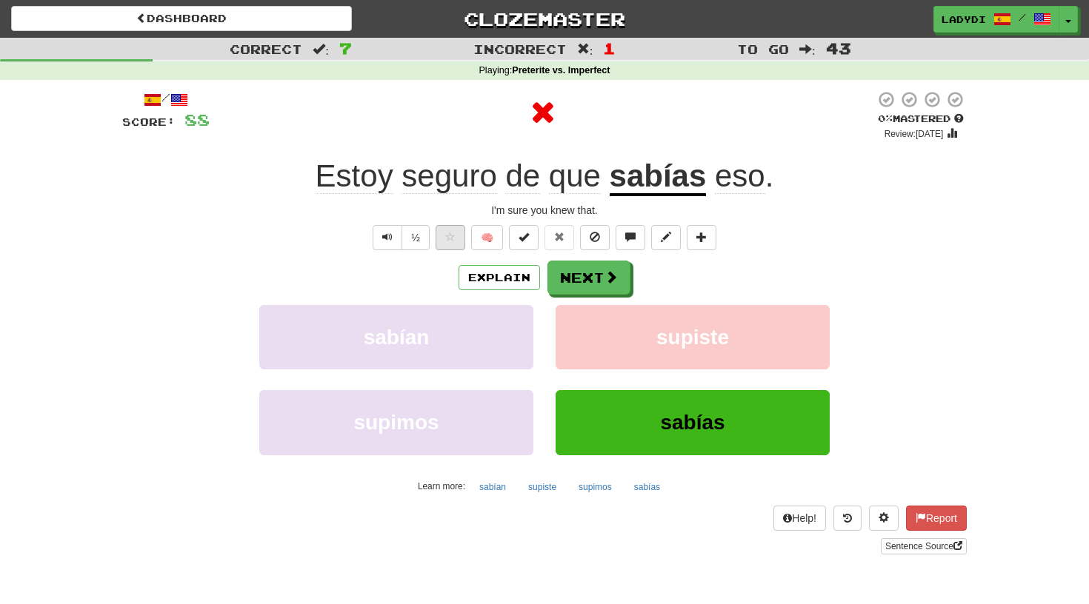
click at [450, 232] on span at bounding box center [450, 237] width 10 height 10
click at [589, 277] on button "Next" at bounding box center [589, 279] width 83 height 34
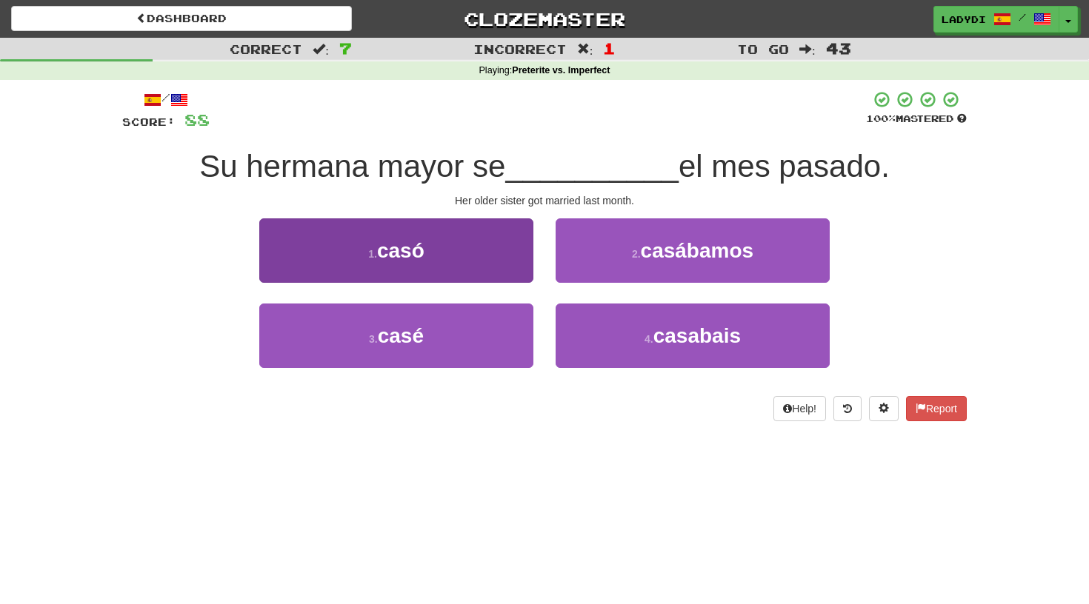
click at [496, 256] on button "1 . casó" at bounding box center [396, 251] width 274 height 64
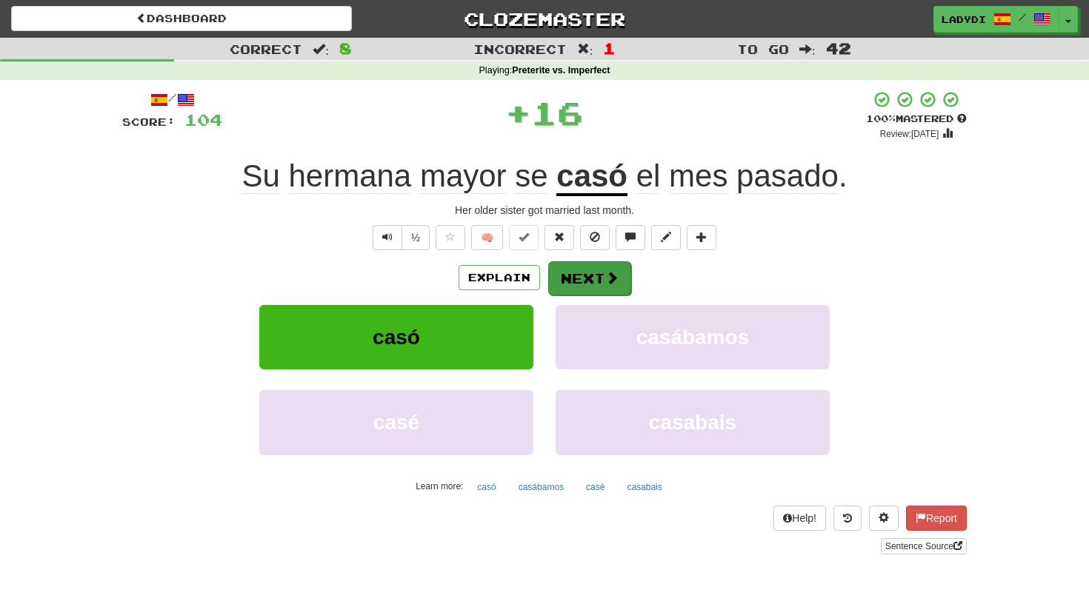
click at [581, 273] on button "Next" at bounding box center [589, 279] width 83 height 34
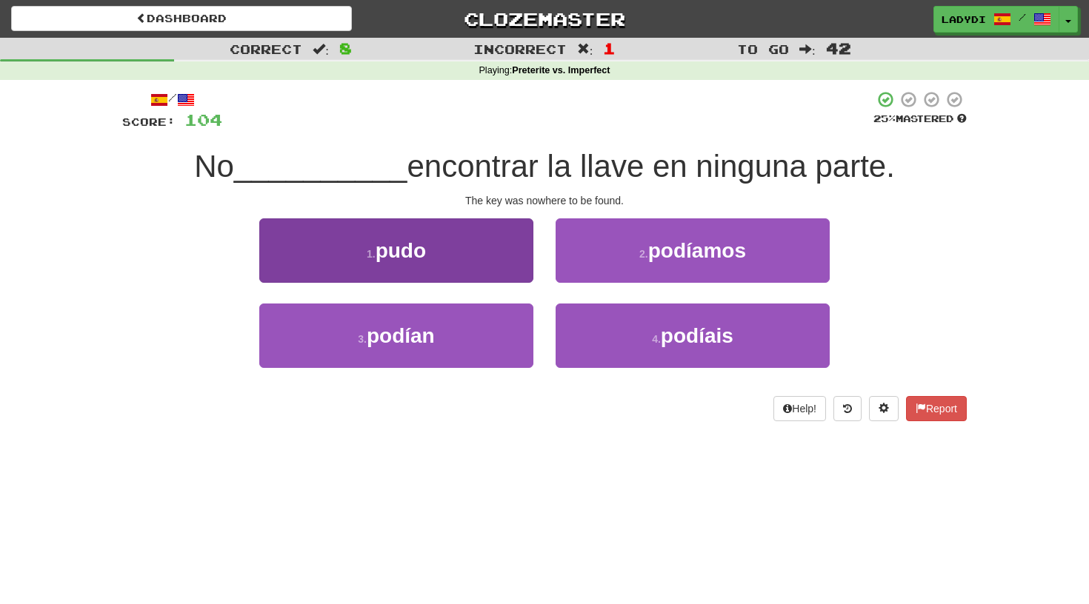
click at [503, 268] on button "1 . pudo" at bounding box center [396, 251] width 274 height 64
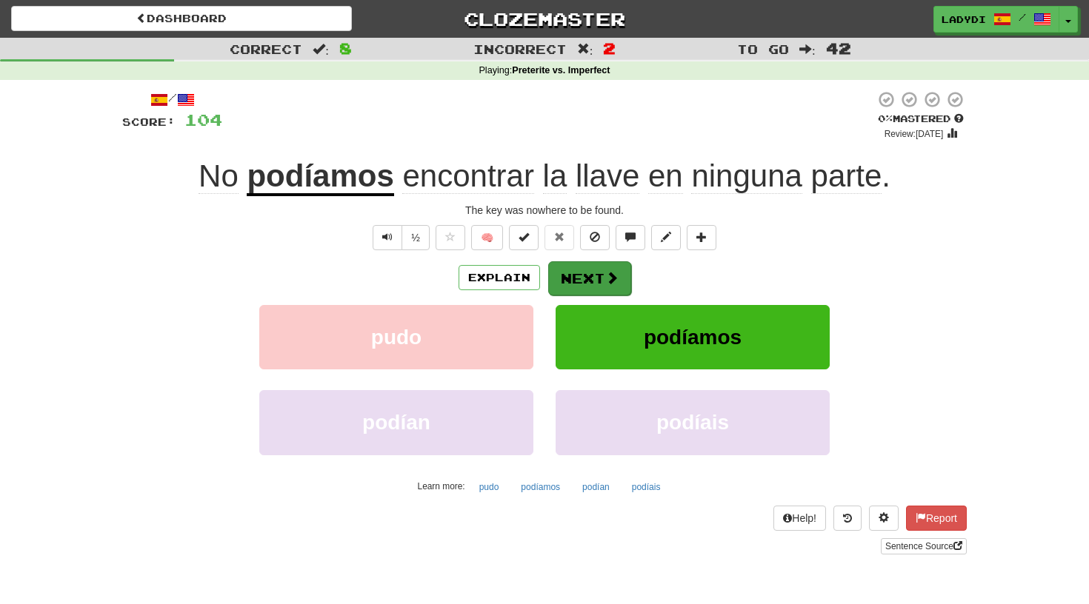
click at [587, 270] on button "Next" at bounding box center [589, 279] width 83 height 34
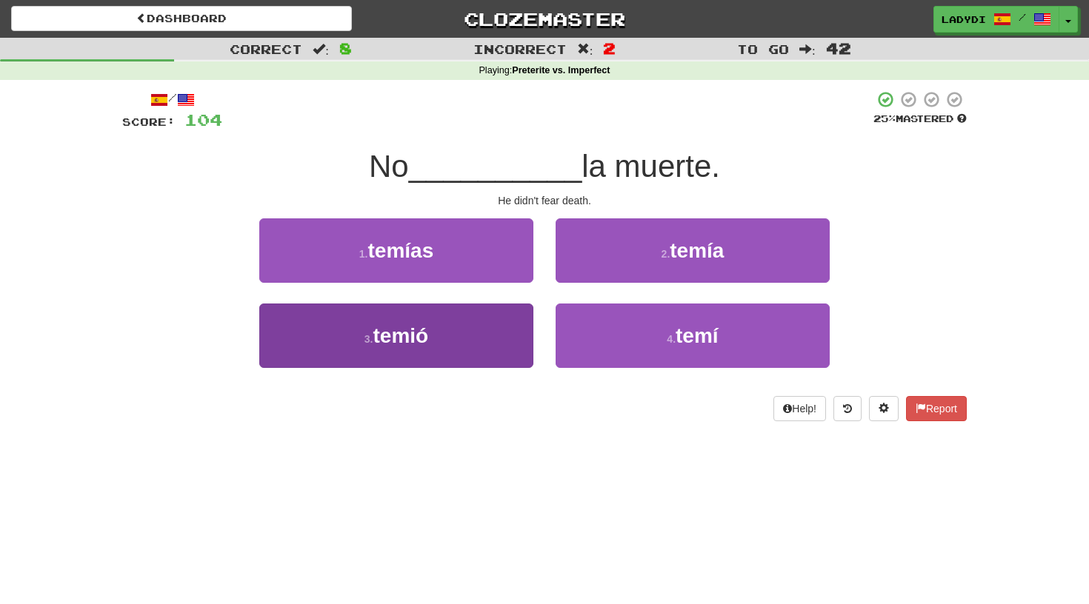
click at [500, 325] on button "3 . temió" at bounding box center [396, 336] width 274 height 64
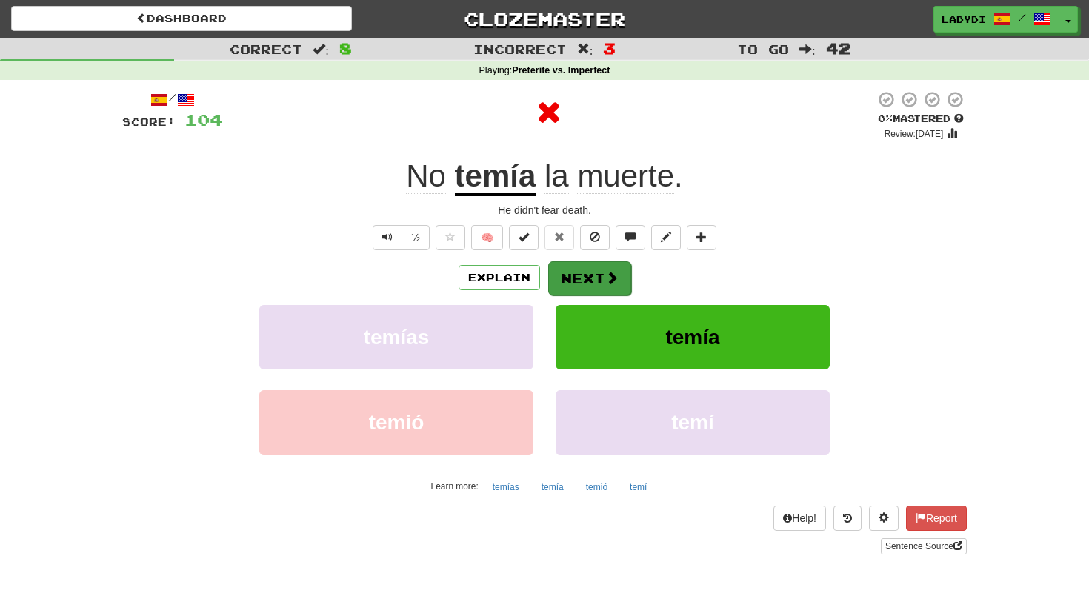
click at [588, 282] on button "Next" at bounding box center [589, 279] width 83 height 34
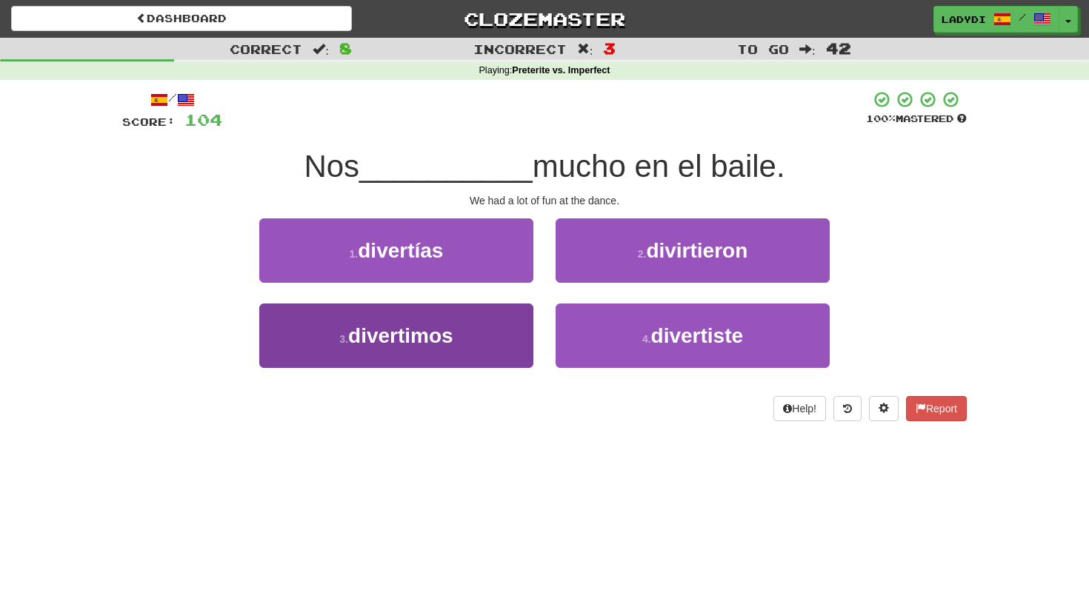
click at [473, 326] on button "3 . divertimos" at bounding box center [396, 336] width 274 height 64
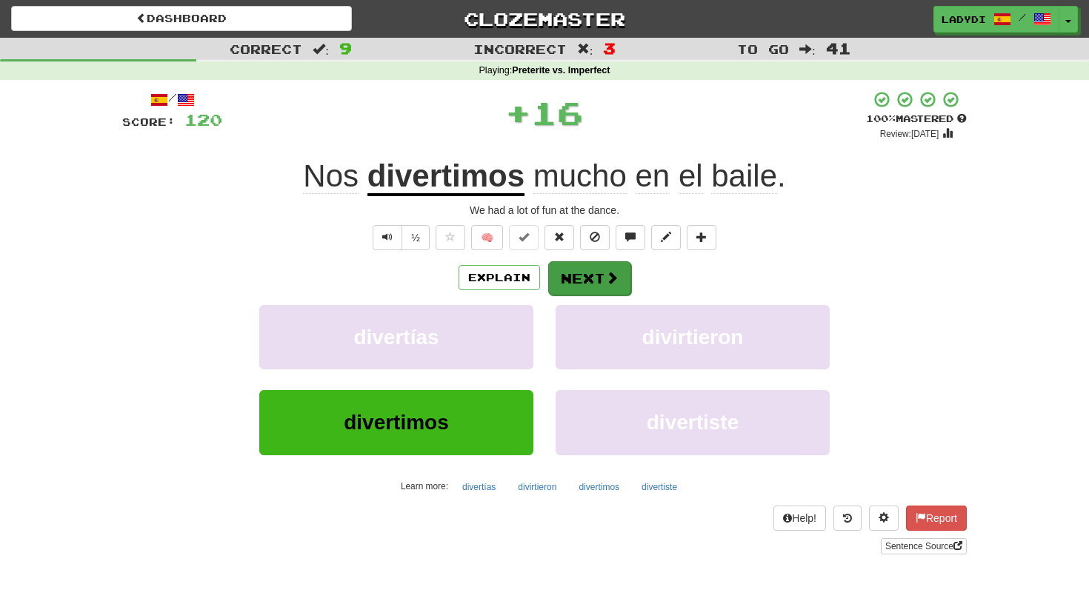
click at [573, 272] on button "Next" at bounding box center [589, 279] width 83 height 34
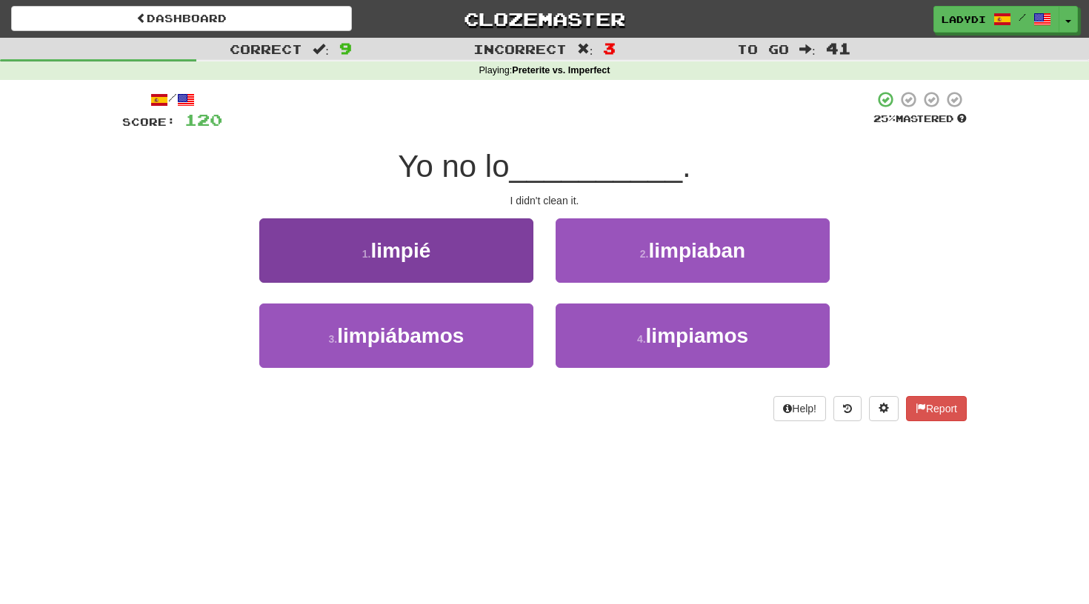
click at [504, 266] on button "1 . limpié" at bounding box center [396, 251] width 274 height 64
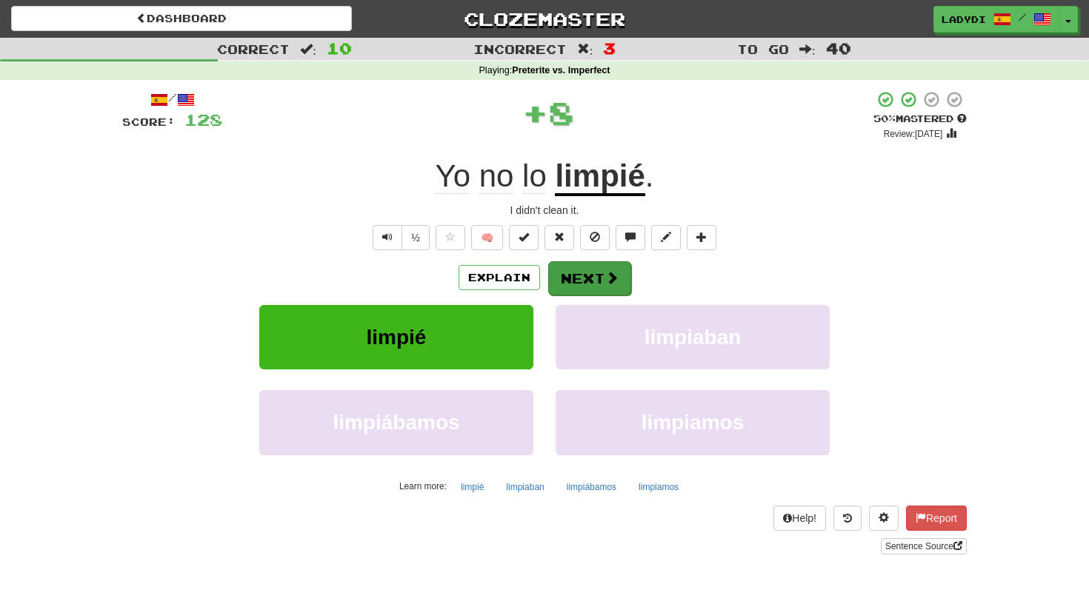
click at [567, 277] on button "Next" at bounding box center [589, 279] width 83 height 34
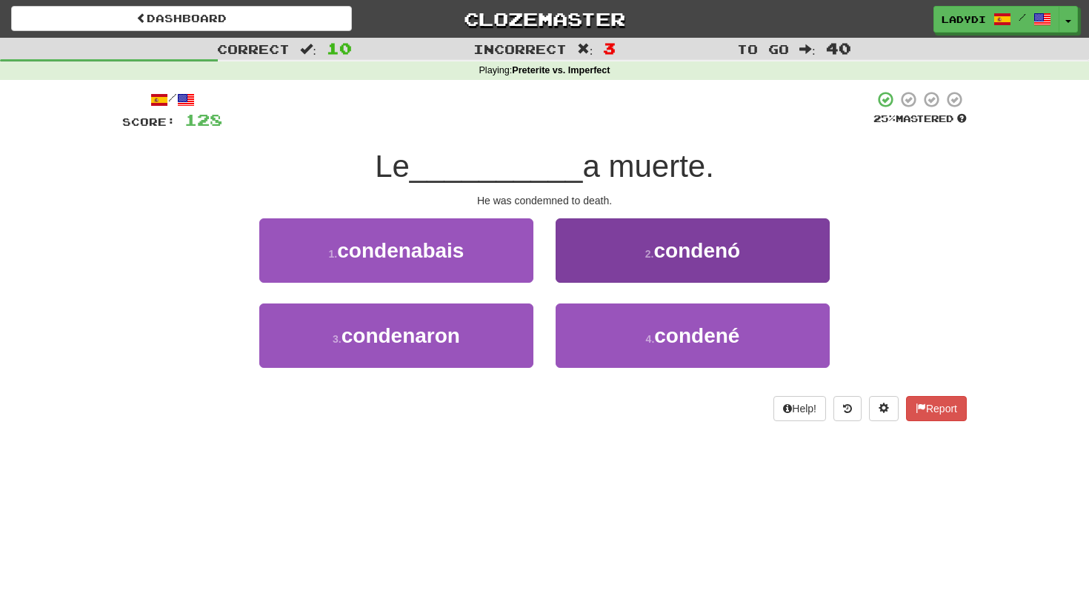
click at [586, 270] on button "2 . condenó" at bounding box center [693, 251] width 274 height 64
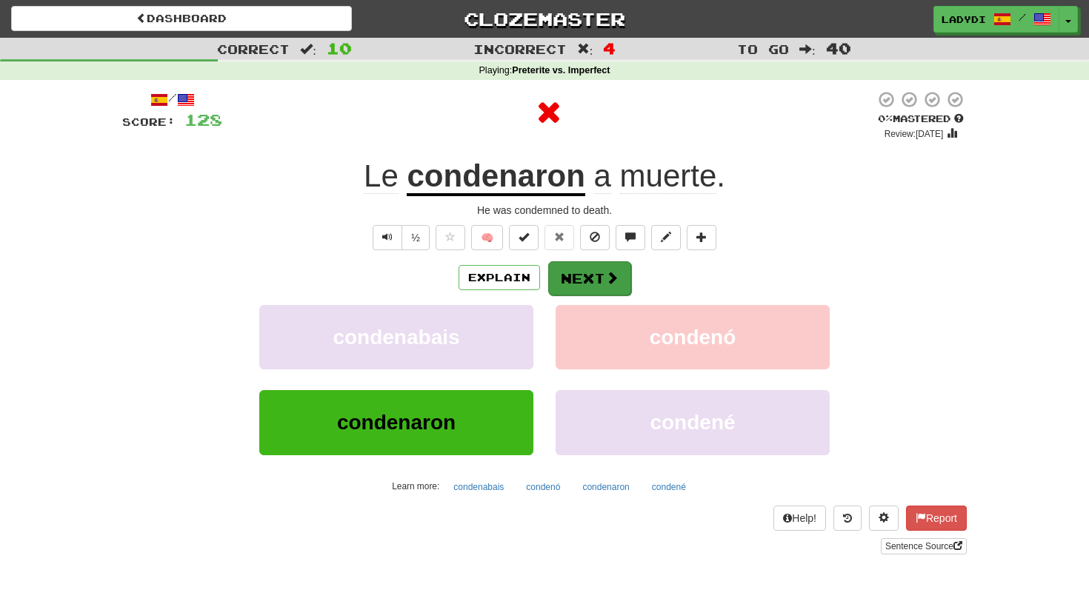
click at [563, 276] on button "Next" at bounding box center [589, 279] width 83 height 34
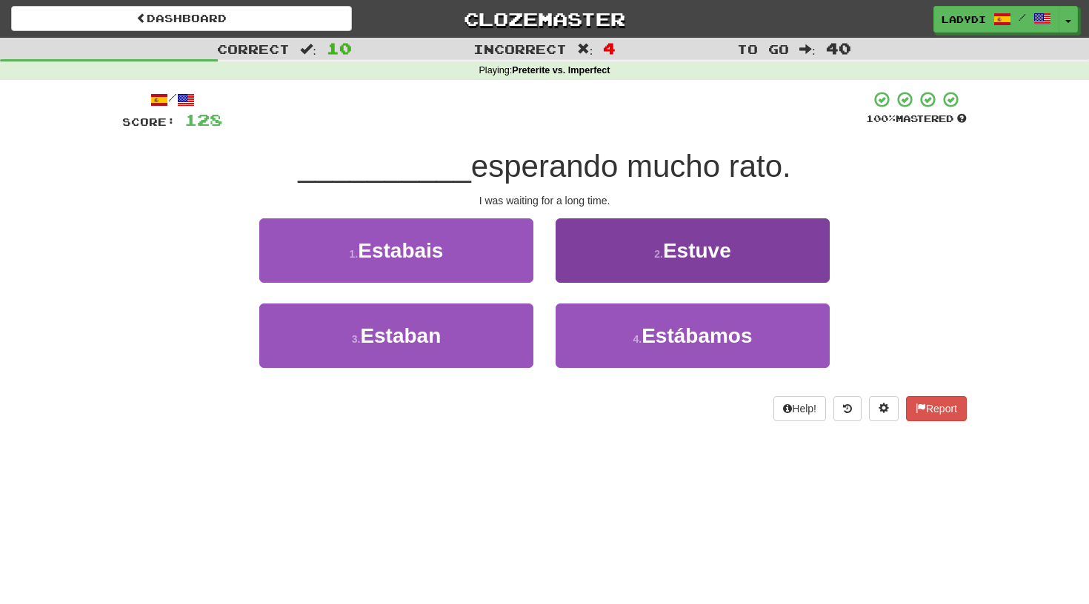
click at [586, 270] on button "2 . Estuve" at bounding box center [693, 251] width 274 height 64
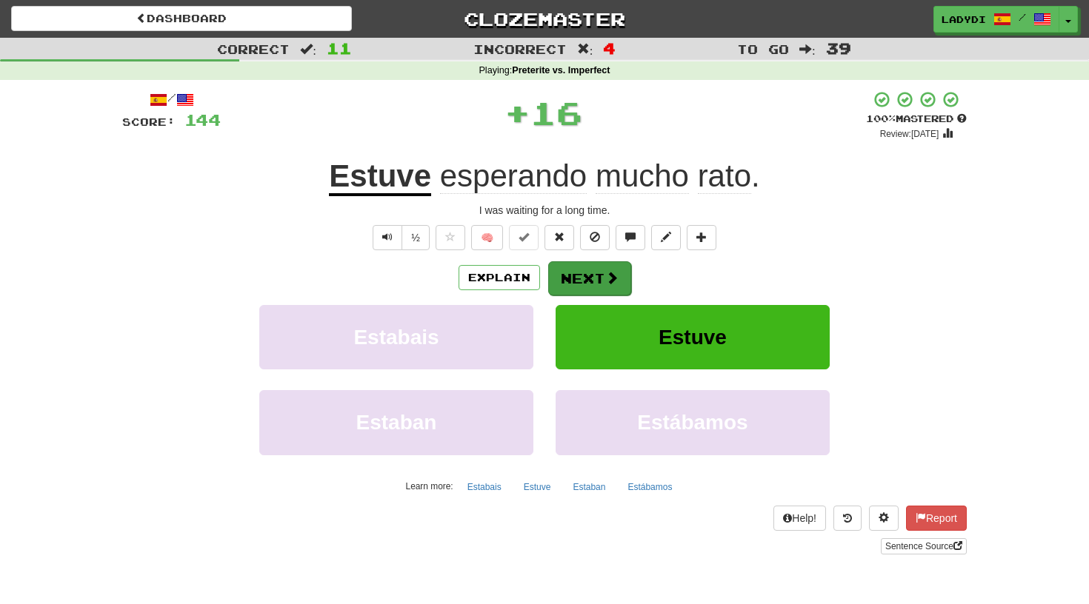
click at [566, 278] on button "Next" at bounding box center [589, 279] width 83 height 34
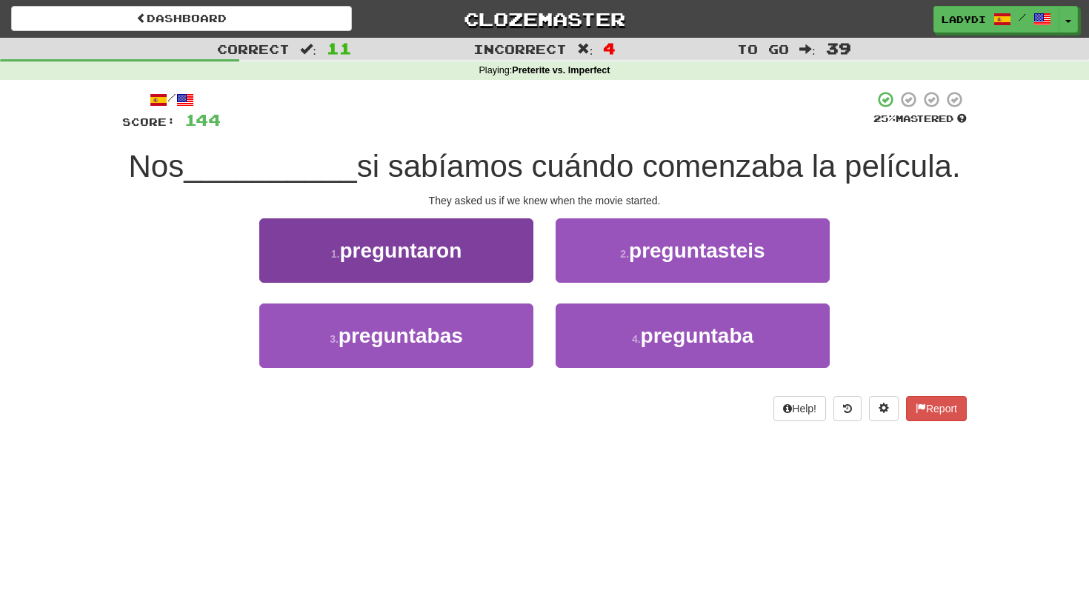
click at [494, 259] on button "1 . preguntaron" at bounding box center [396, 251] width 274 height 64
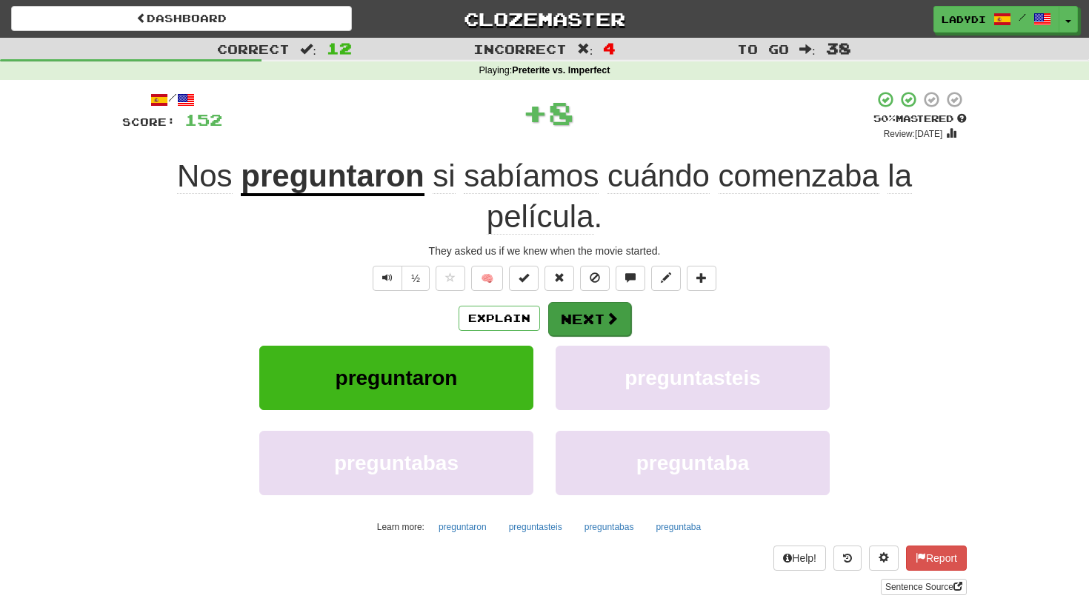
click at [576, 303] on button "Next" at bounding box center [589, 319] width 83 height 34
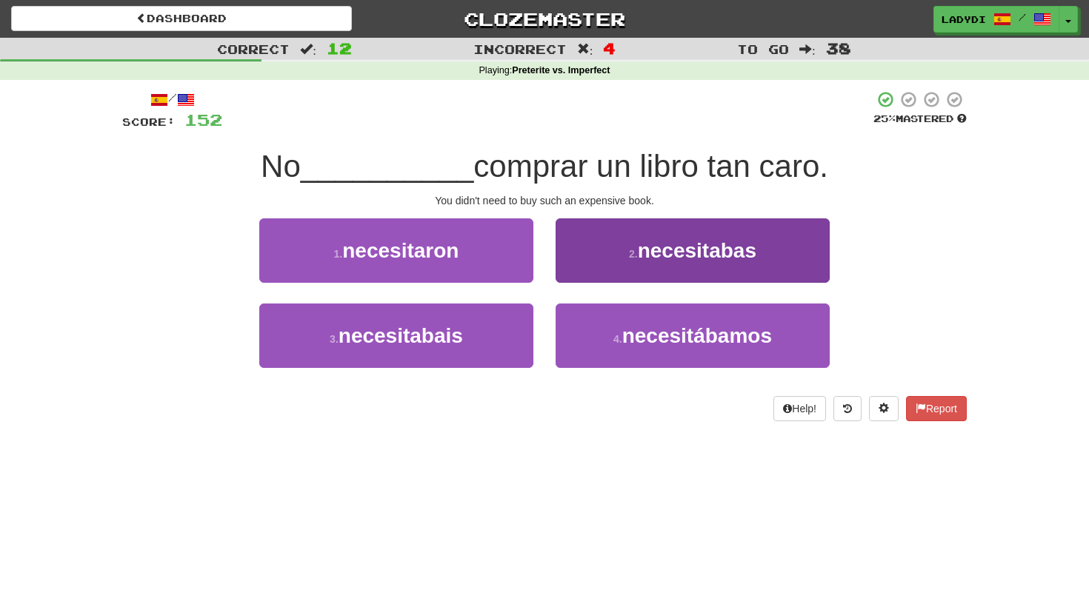
click at [599, 259] on button "2 . necesitabas" at bounding box center [693, 251] width 274 height 64
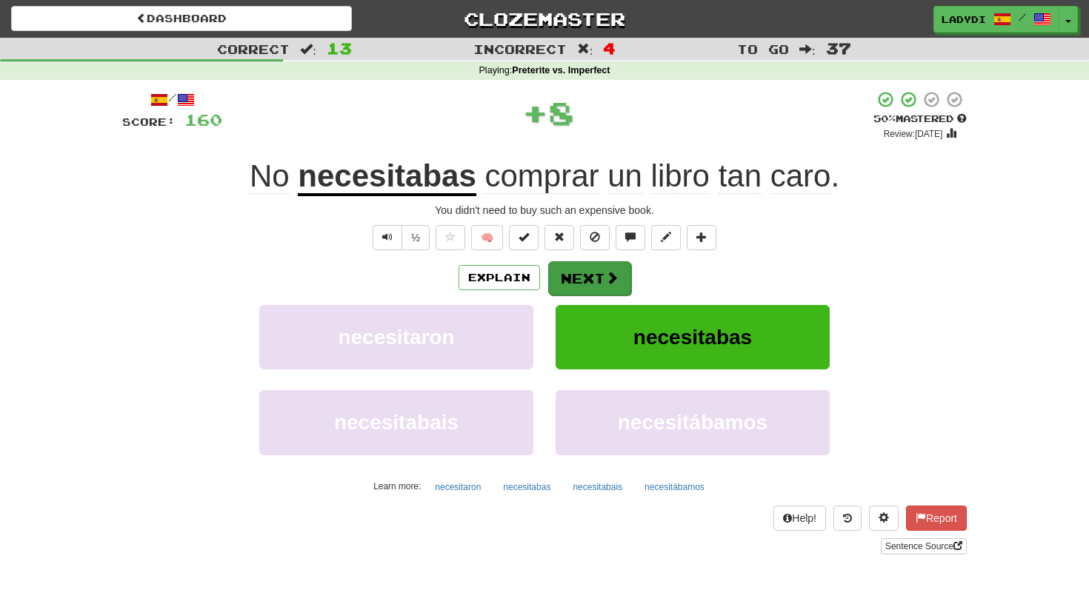
click at [582, 271] on button "Next" at bounding box center [589, 279] width 83 height 34
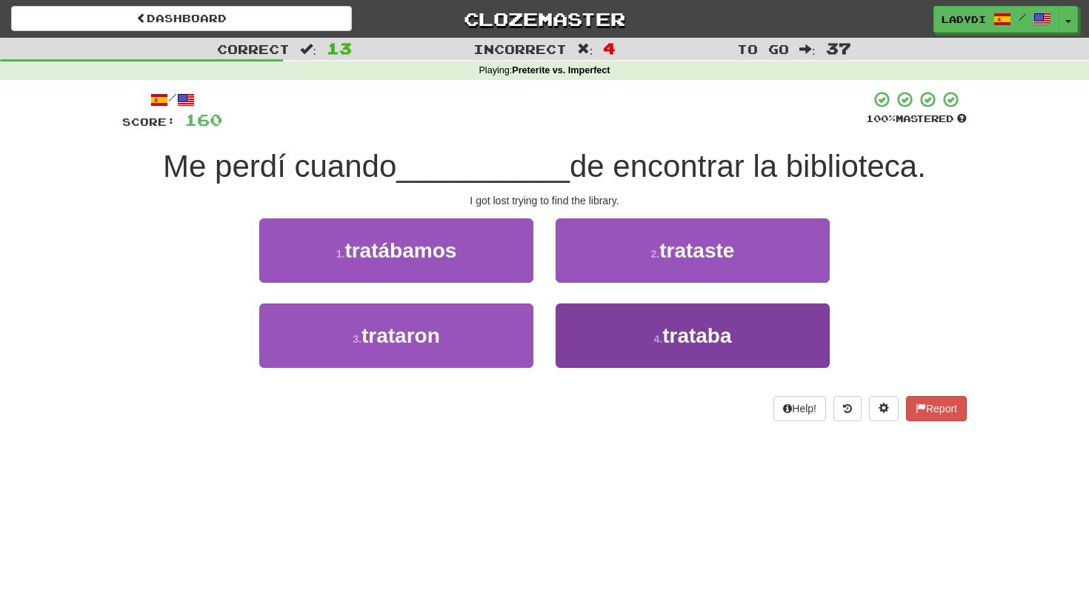
click at [585, 342] on button "4 . trataba" at bounding box center [693, 336] width 274 height 64
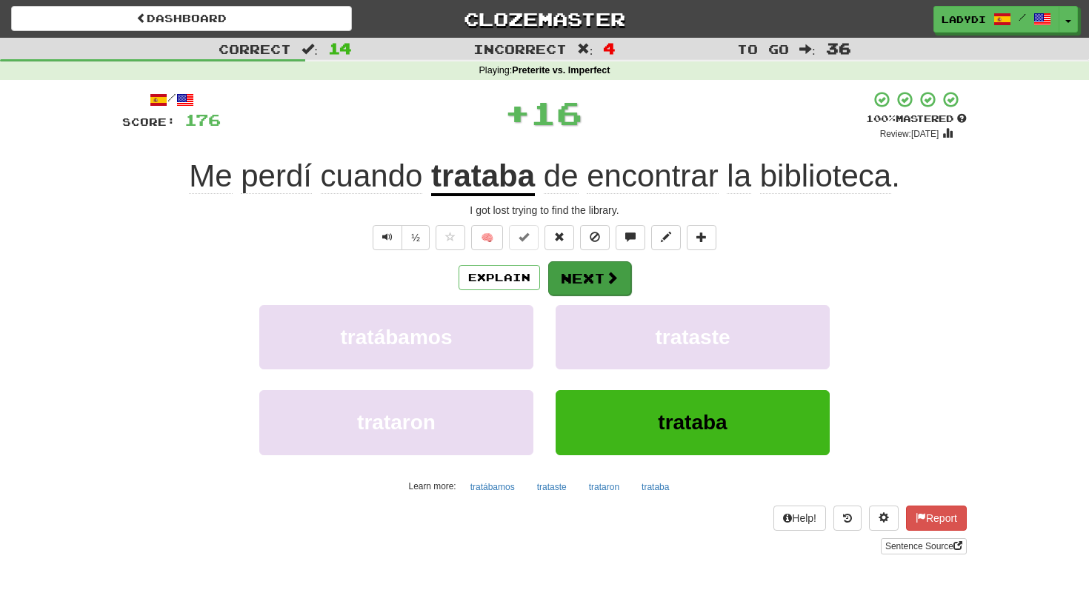
click at [584, 290] on button "Next" at bounding box center [589, 279] width 83 height 34
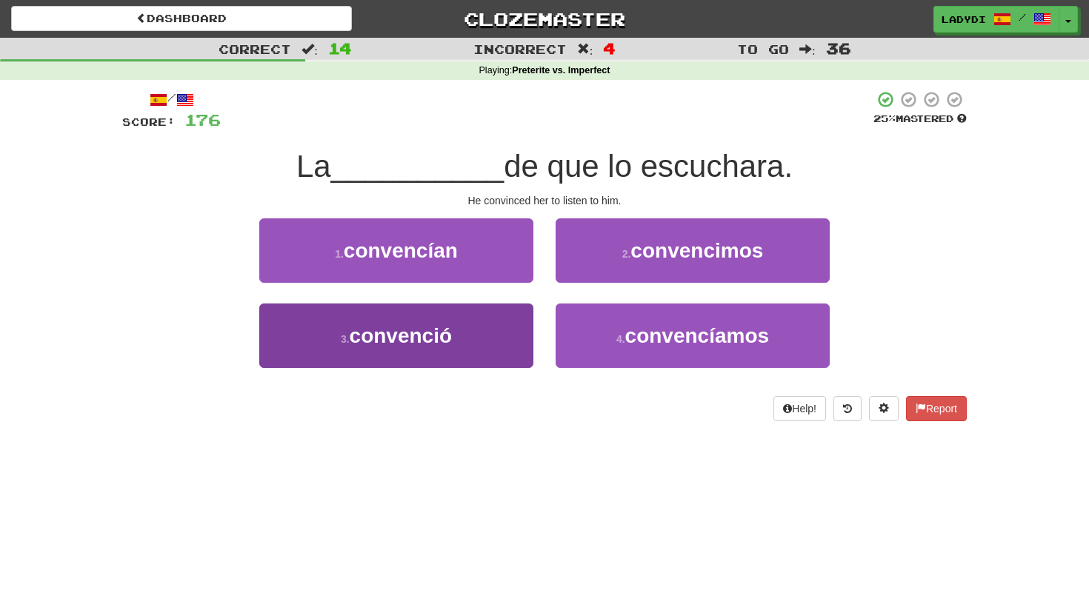
click at [504, 321] on button "3 . convenció" at bounding box center [396, 336] width 274 height 64
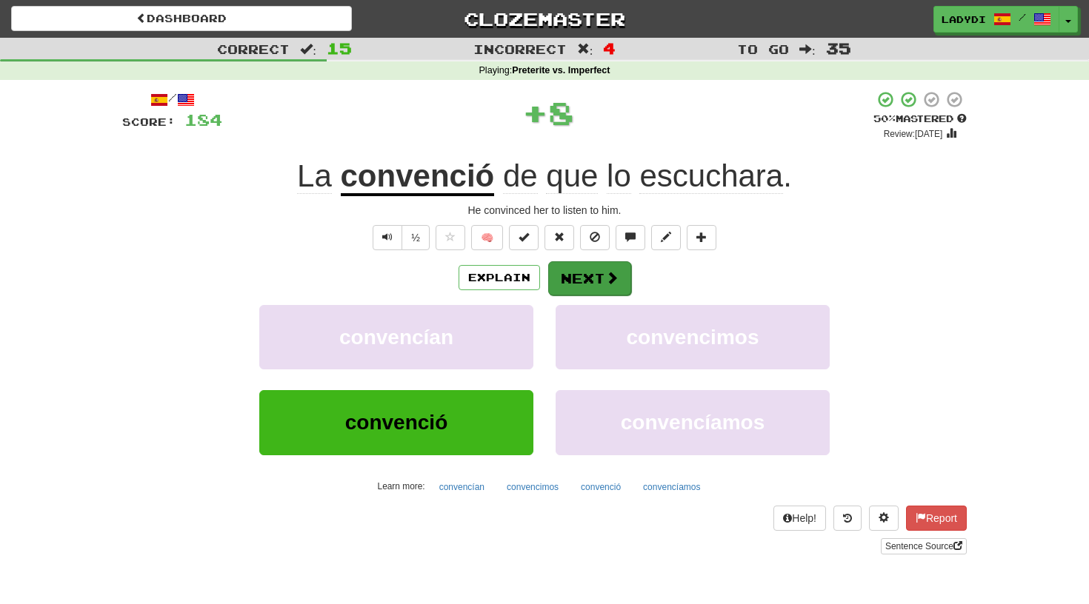
click at [574, 275] on button "Next" at bounding box center [589, 279] width 83 height 34
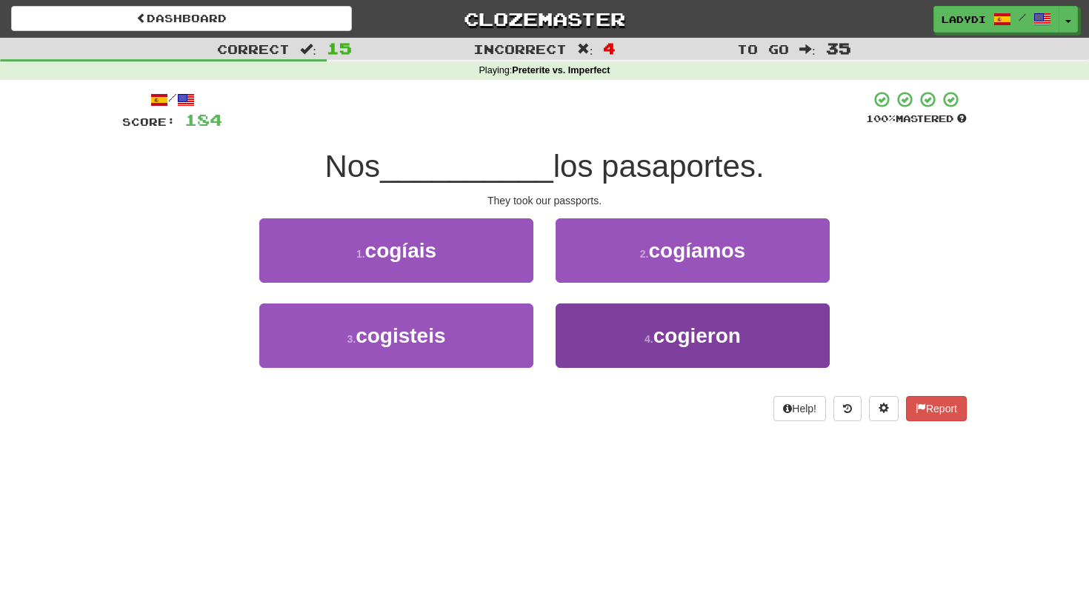
click at [587, 329] on button "4 . cogieron" at bounding box center [693, 336] width 274 height 64
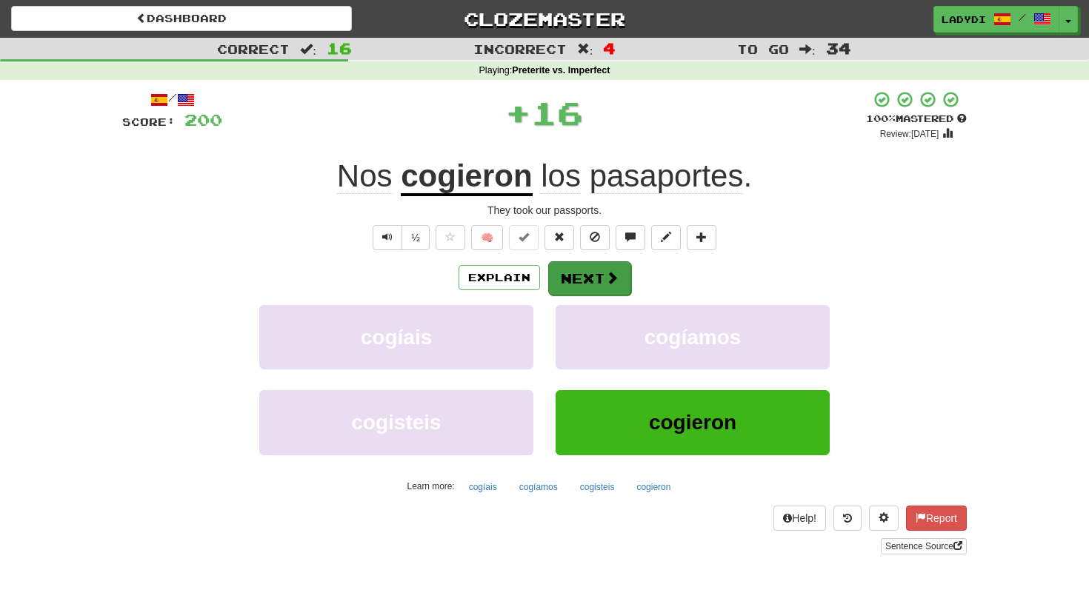
click at [582, 285] on button "Next" at bounding box center [589, 279] width 83 height 34
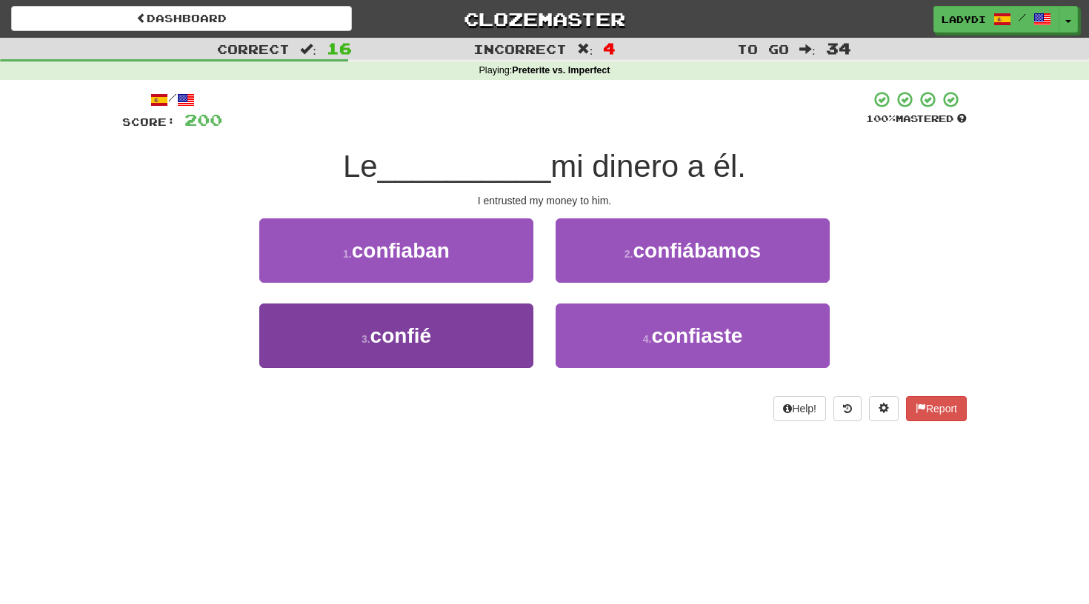
click at [503, 354] on button "3 . confié" at bounding box center [396, 336] width 274 height 64
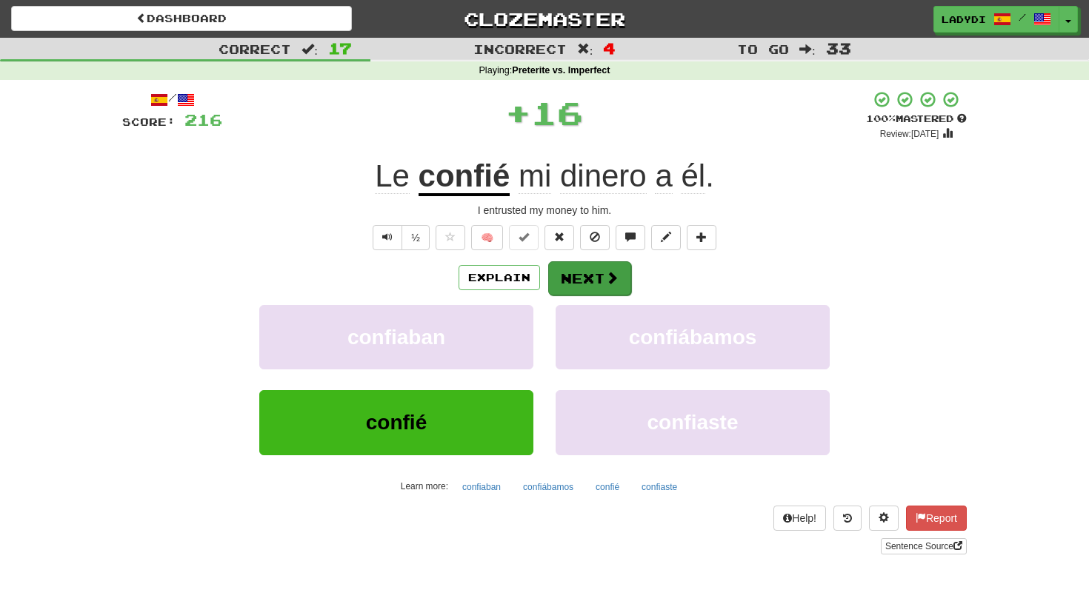
click at [588, 270] on button "Next" at bounding box center [589, 279] width 83 height 34
